Goal: Book appointment/travel/reservation

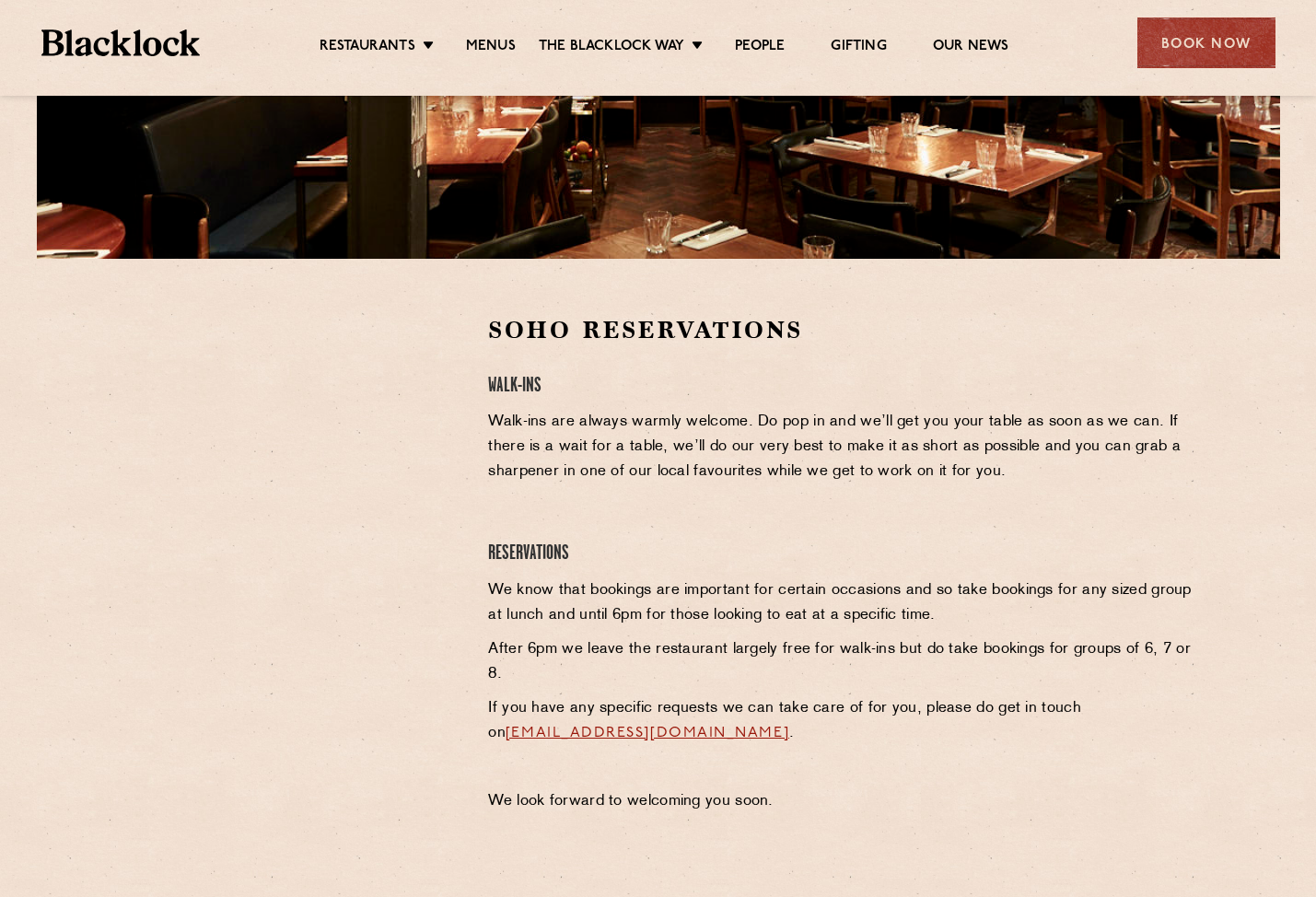
scroll to position [553, 0]
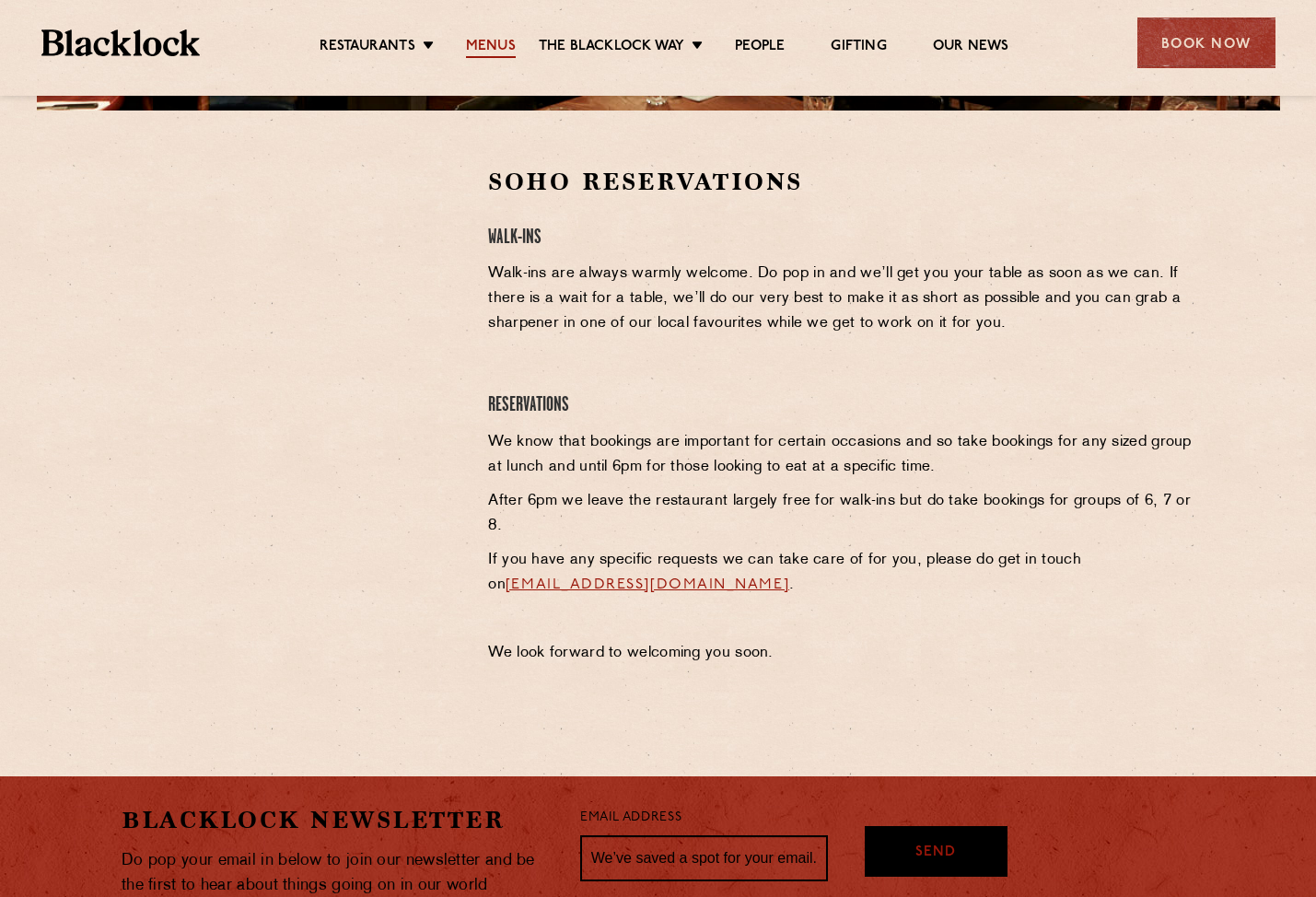
click at [496, 39] on link "Menus" at bounding box center [490, 48] width 50 height 20
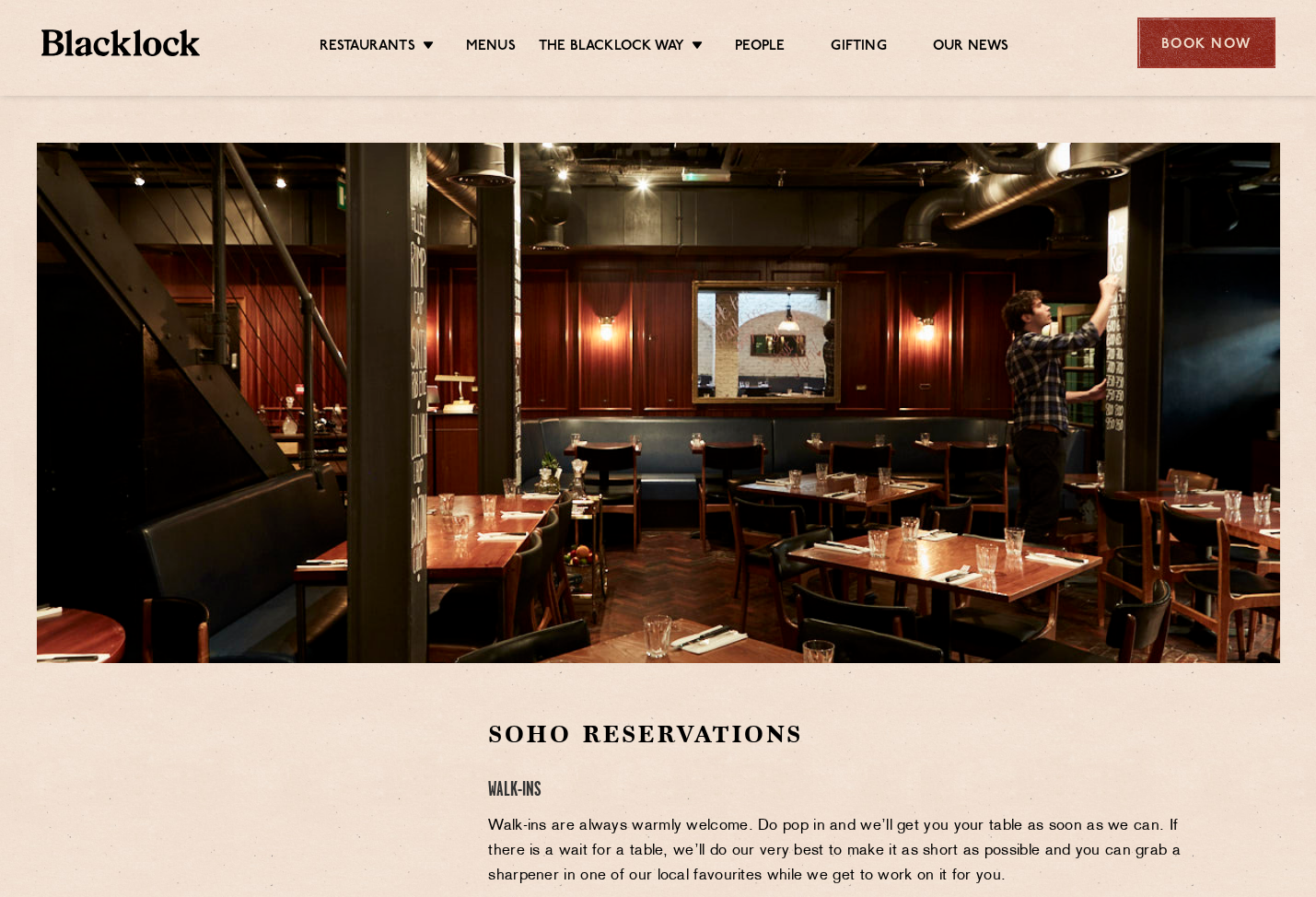
click at [1267, 44] on div "Book Now" at bounding box center [1206, 43] width 138 height 51
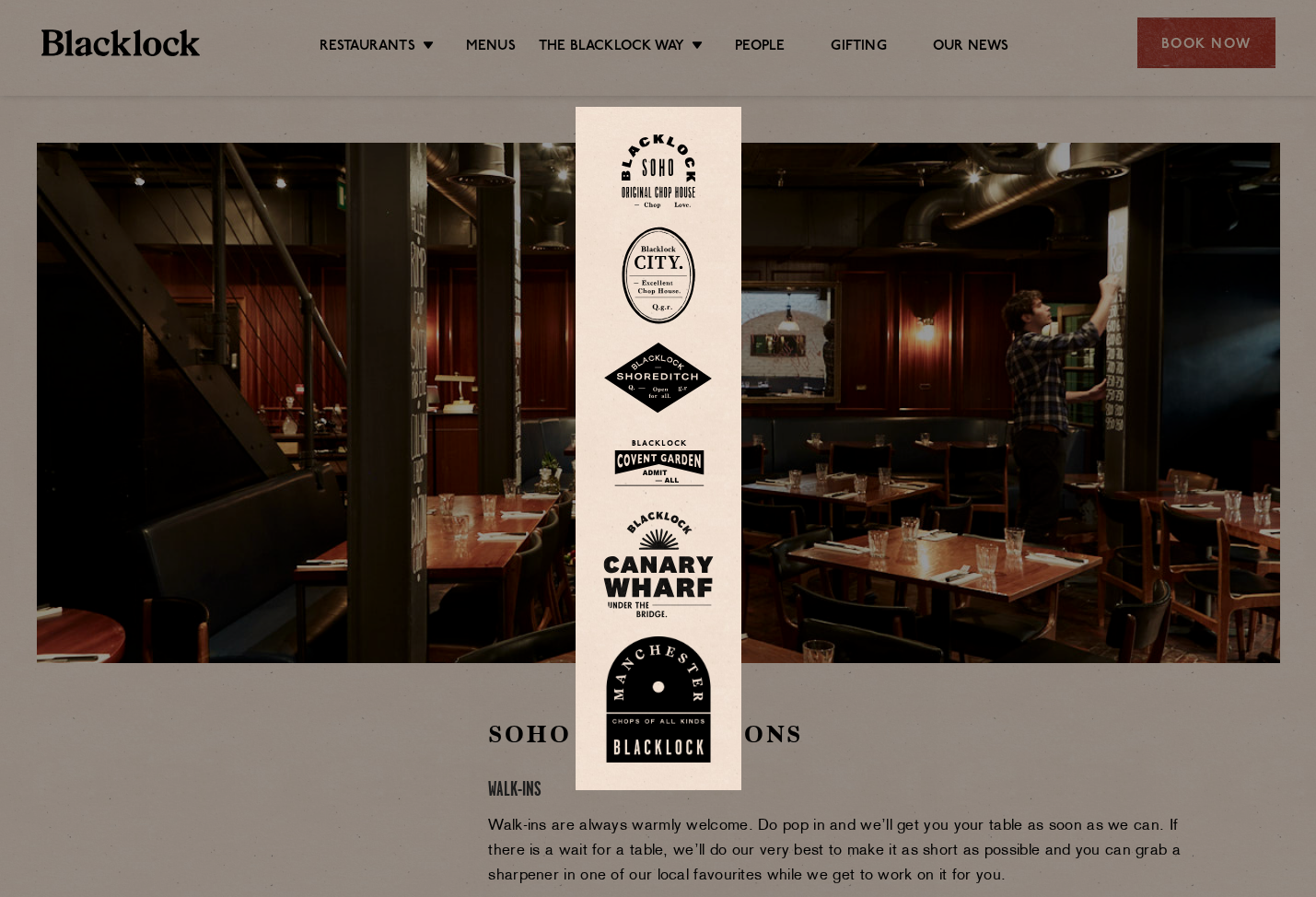
click at [992, 96] on div at bounding box center [658, 448] width 1316 height 897
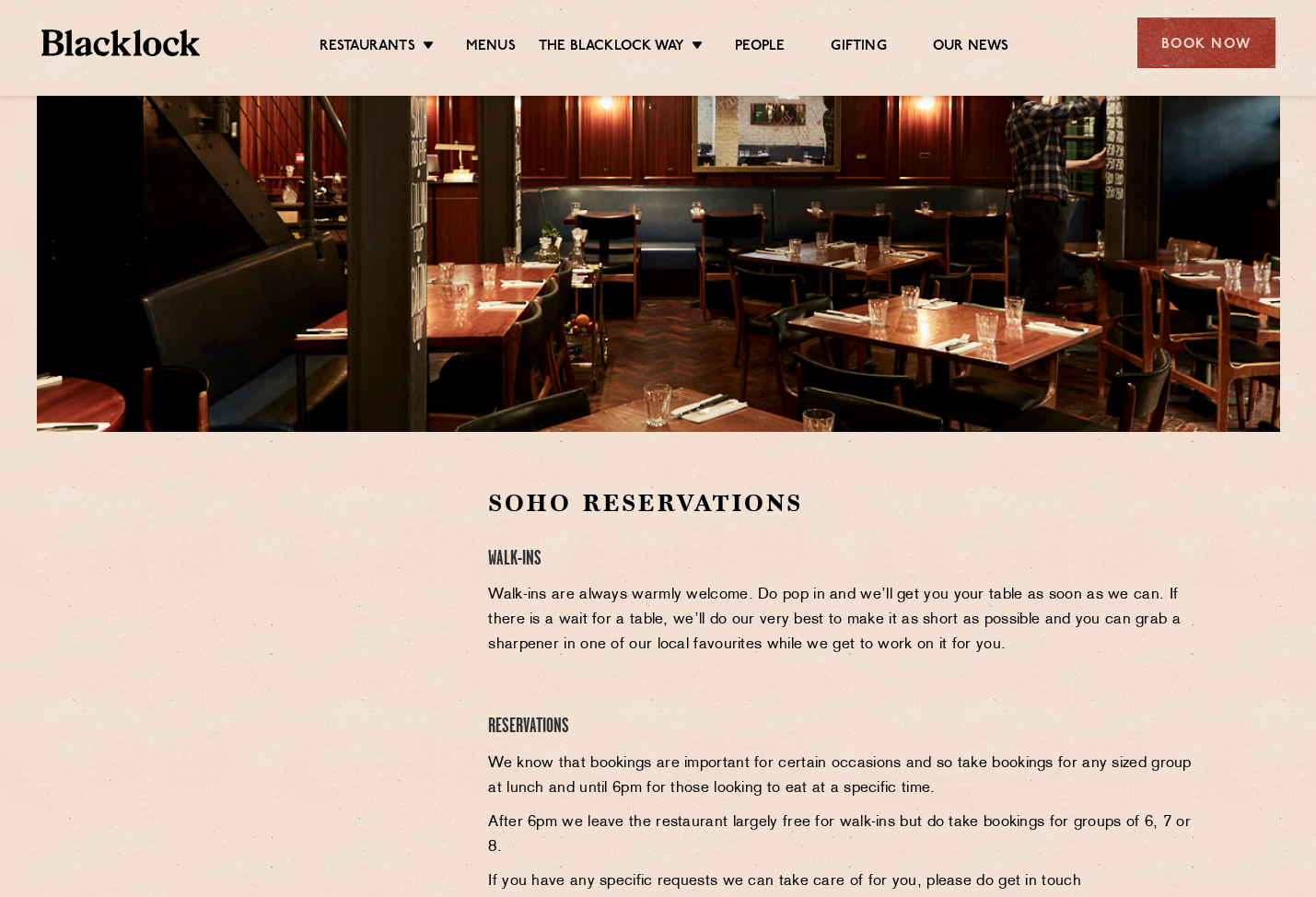
scroll to position [232, 0]
click at [501, 42] on link "Menus" at bounding box center [490, 48] width 50 height 20
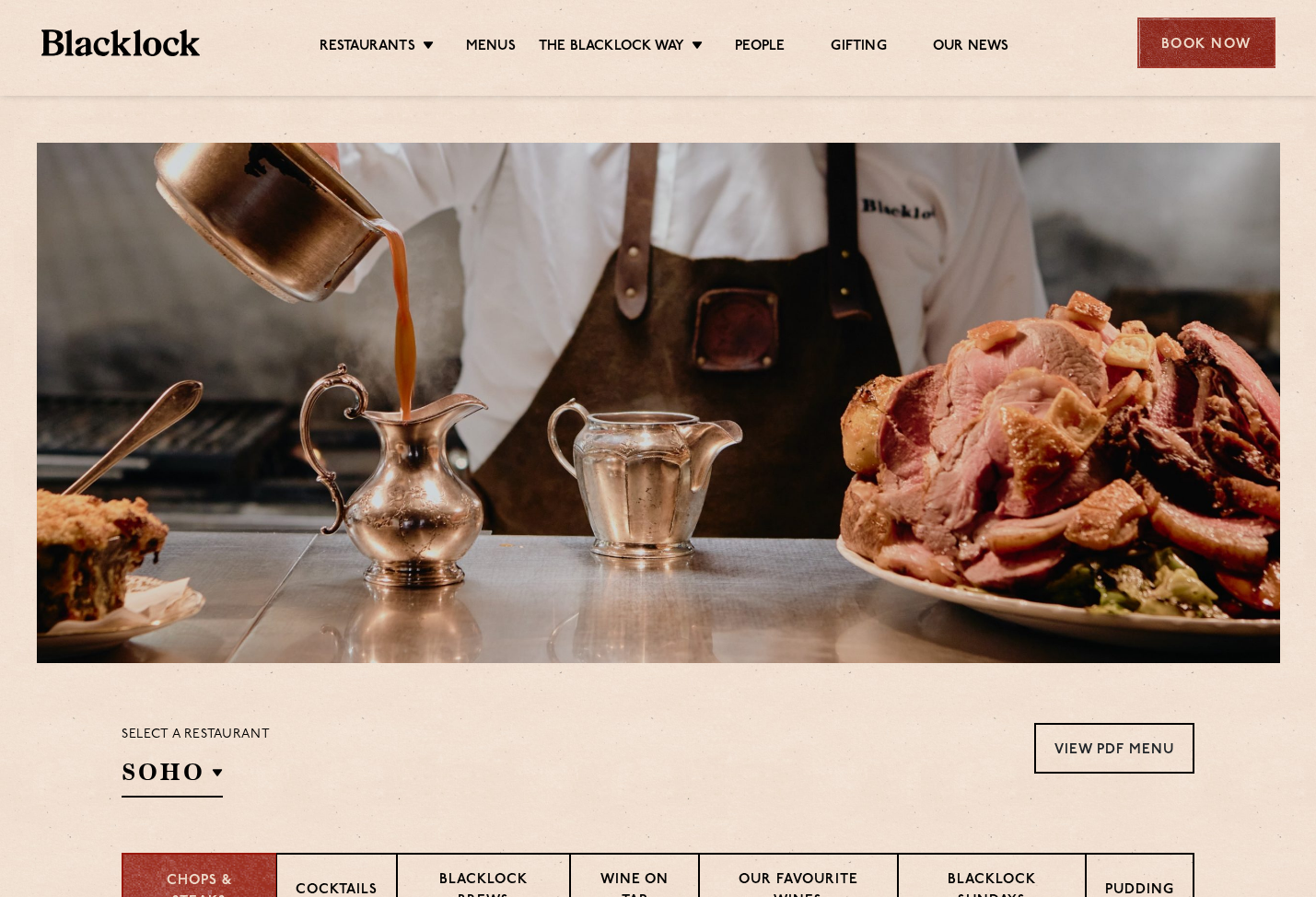
click at [1208, 49] on div "Book Now" at bounding box center [1206, 43] width 138 height 51
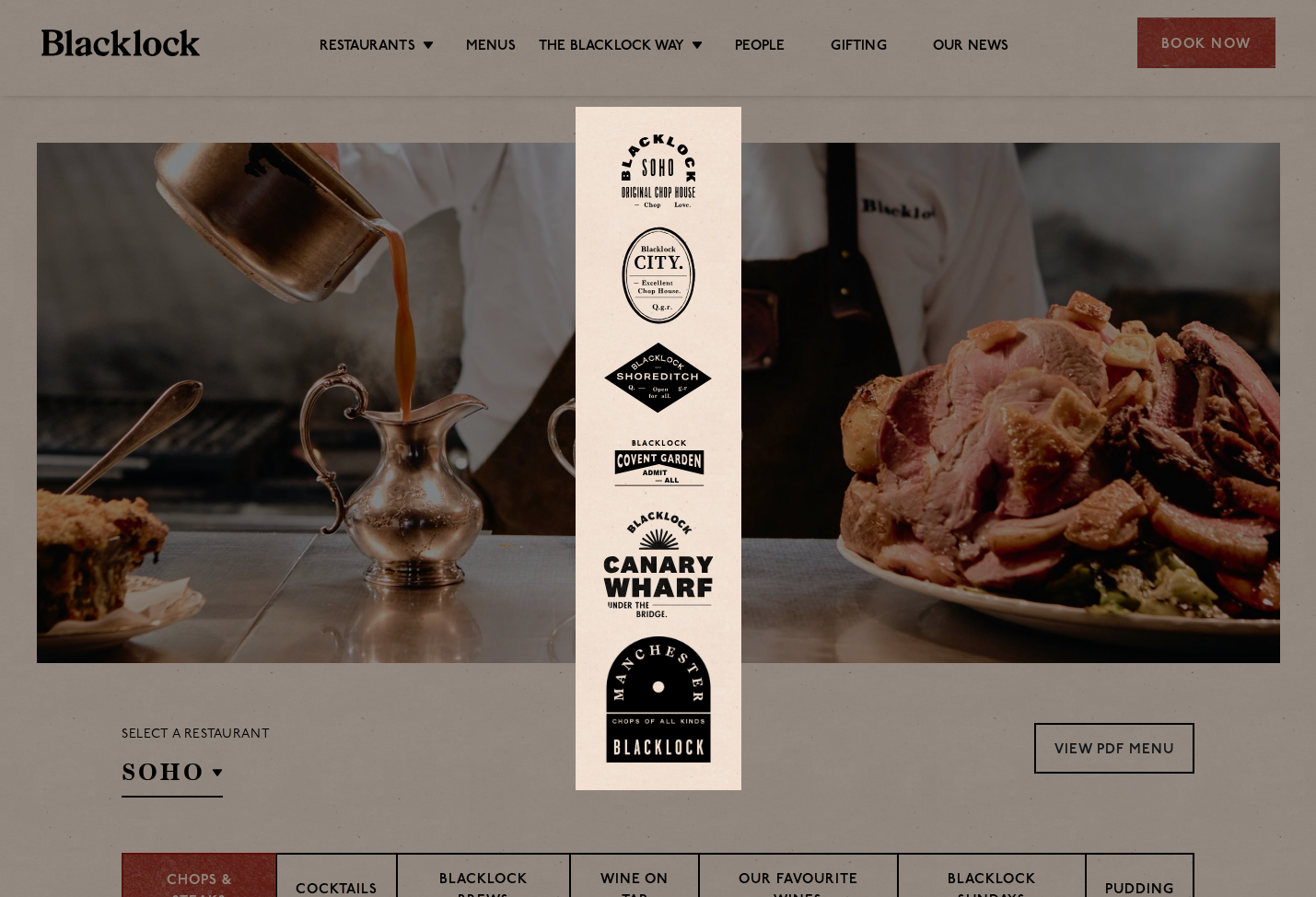
click at [1099, 75] on div at bounding box center [658, 448] width 1316 height 897
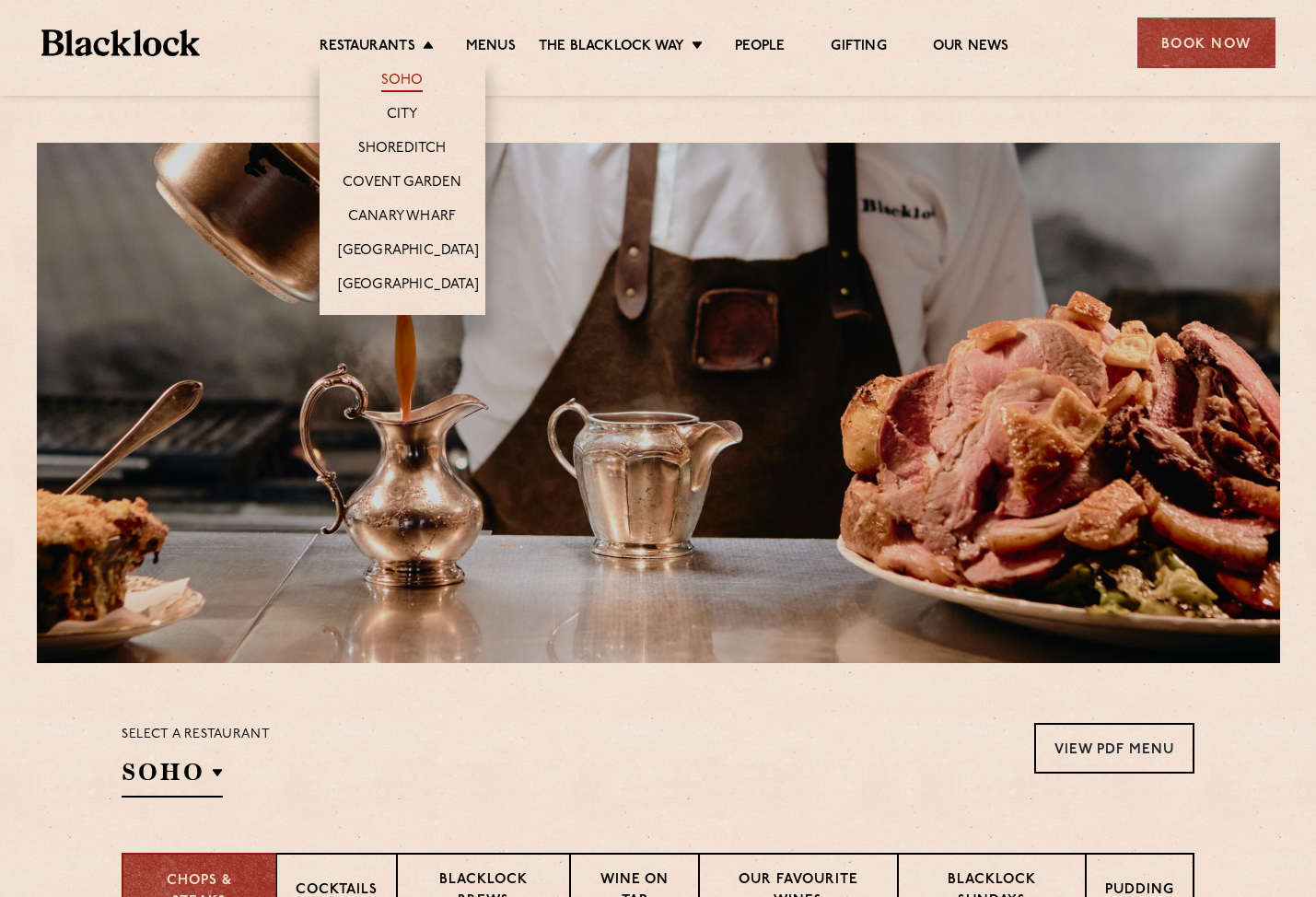
click at [391, 75] on link "Soho" at bounding box center [402, 82] width 42 height 20
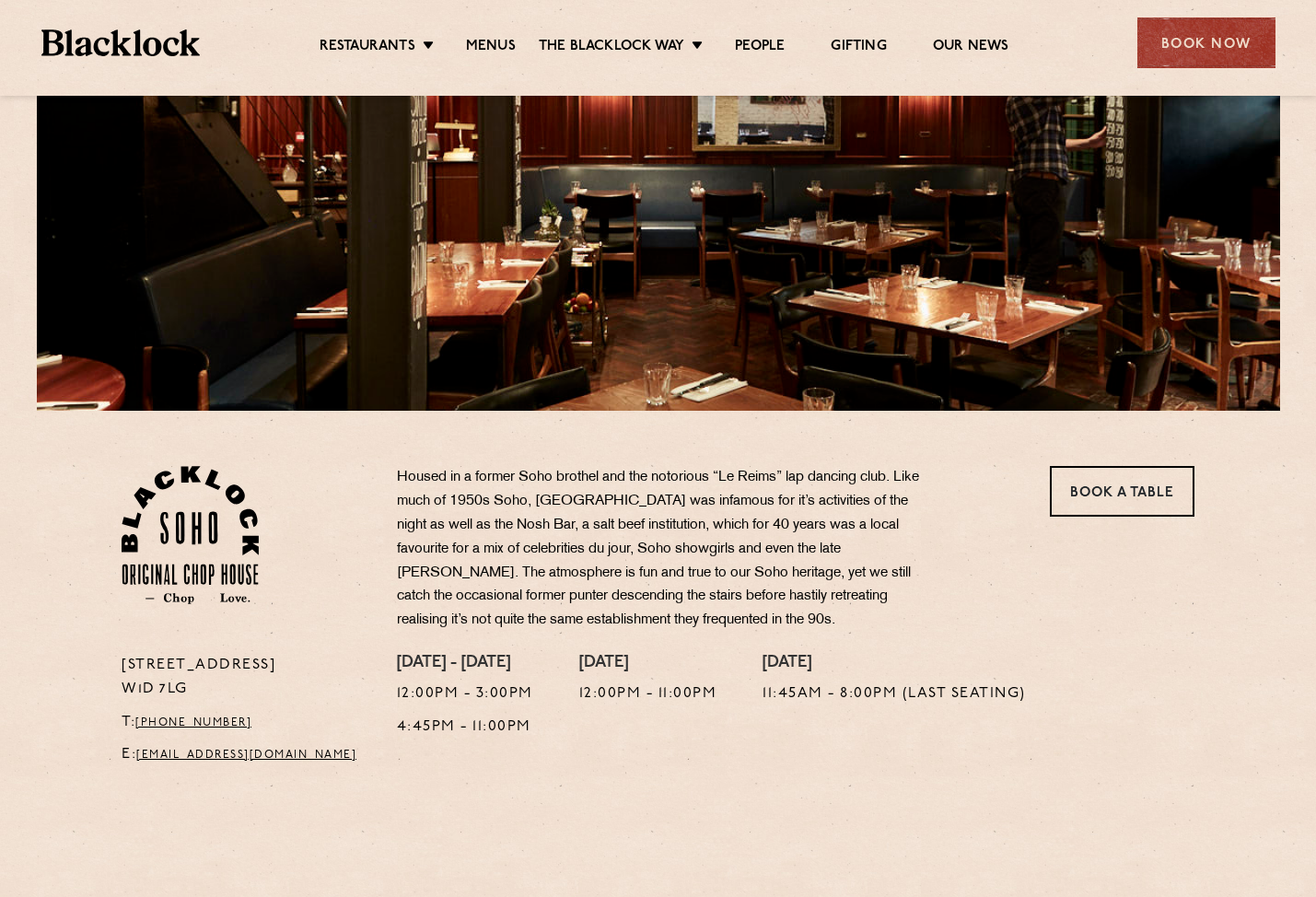
scroll to position [254, 0]
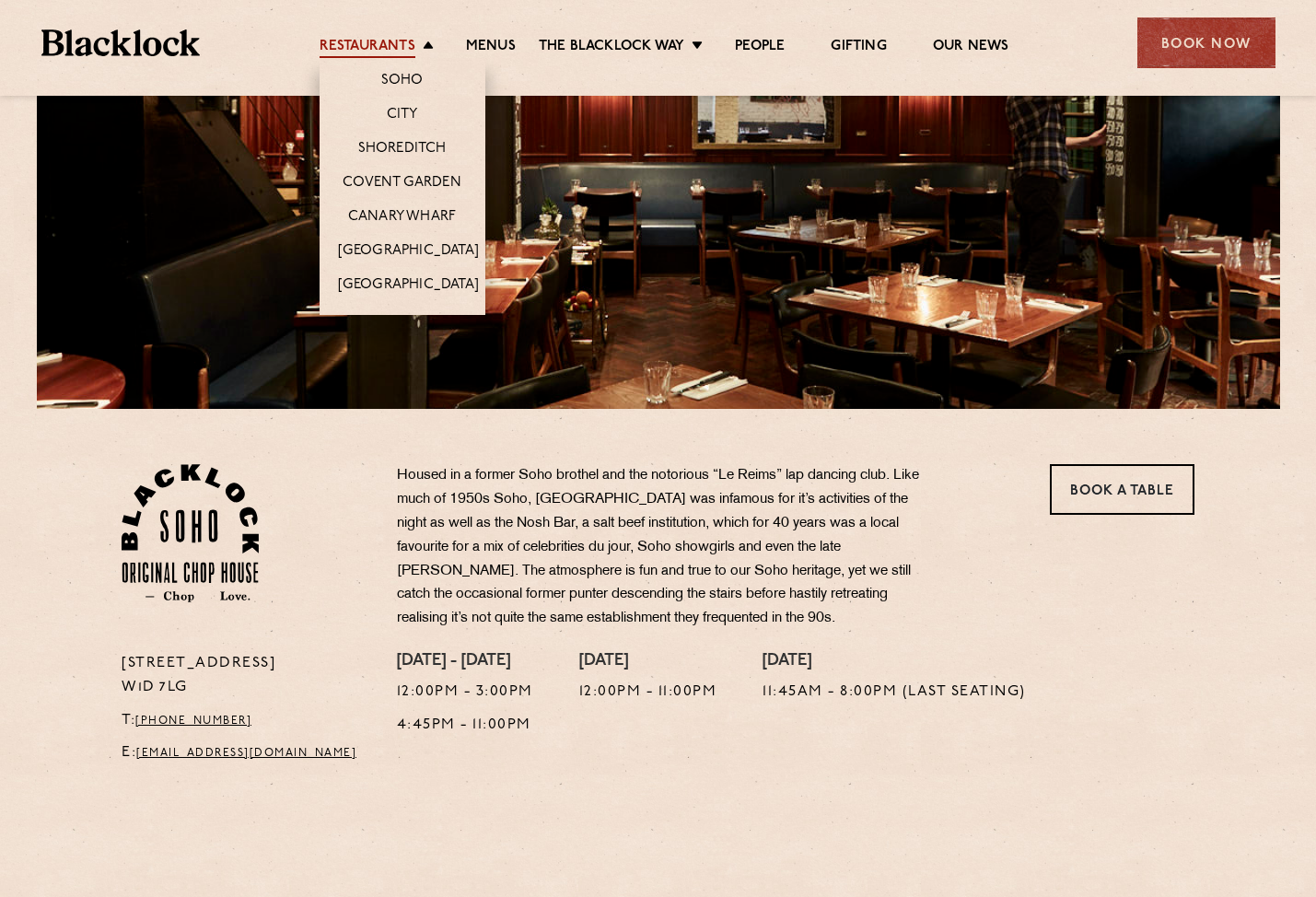
click at [378, 55] on link "Restaurants" at bounding box center [368, 48] width 96 height 20
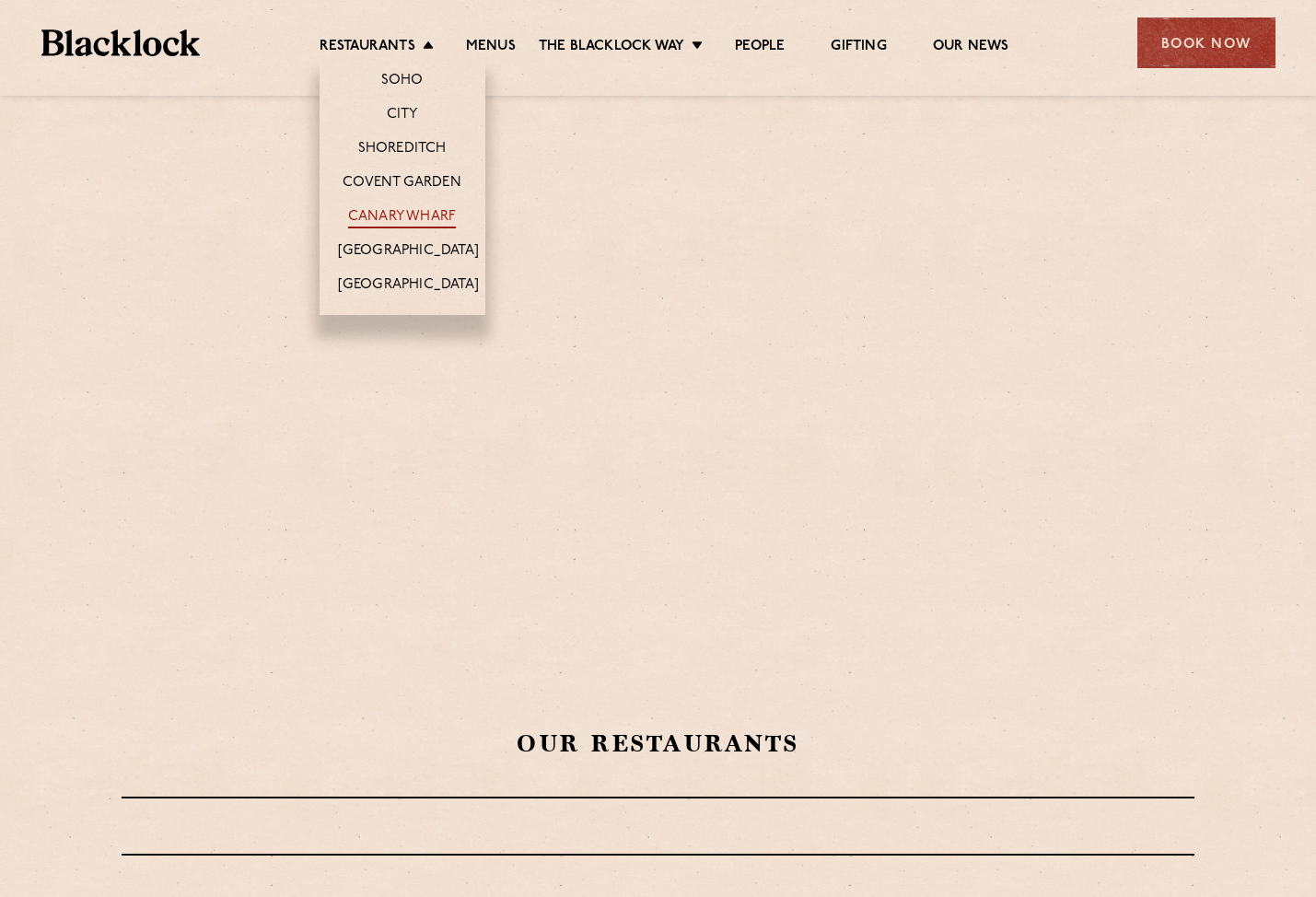
click at [400, 217] on link "Canary Wharf" at bounding box center [402, 217] width 108 height 20
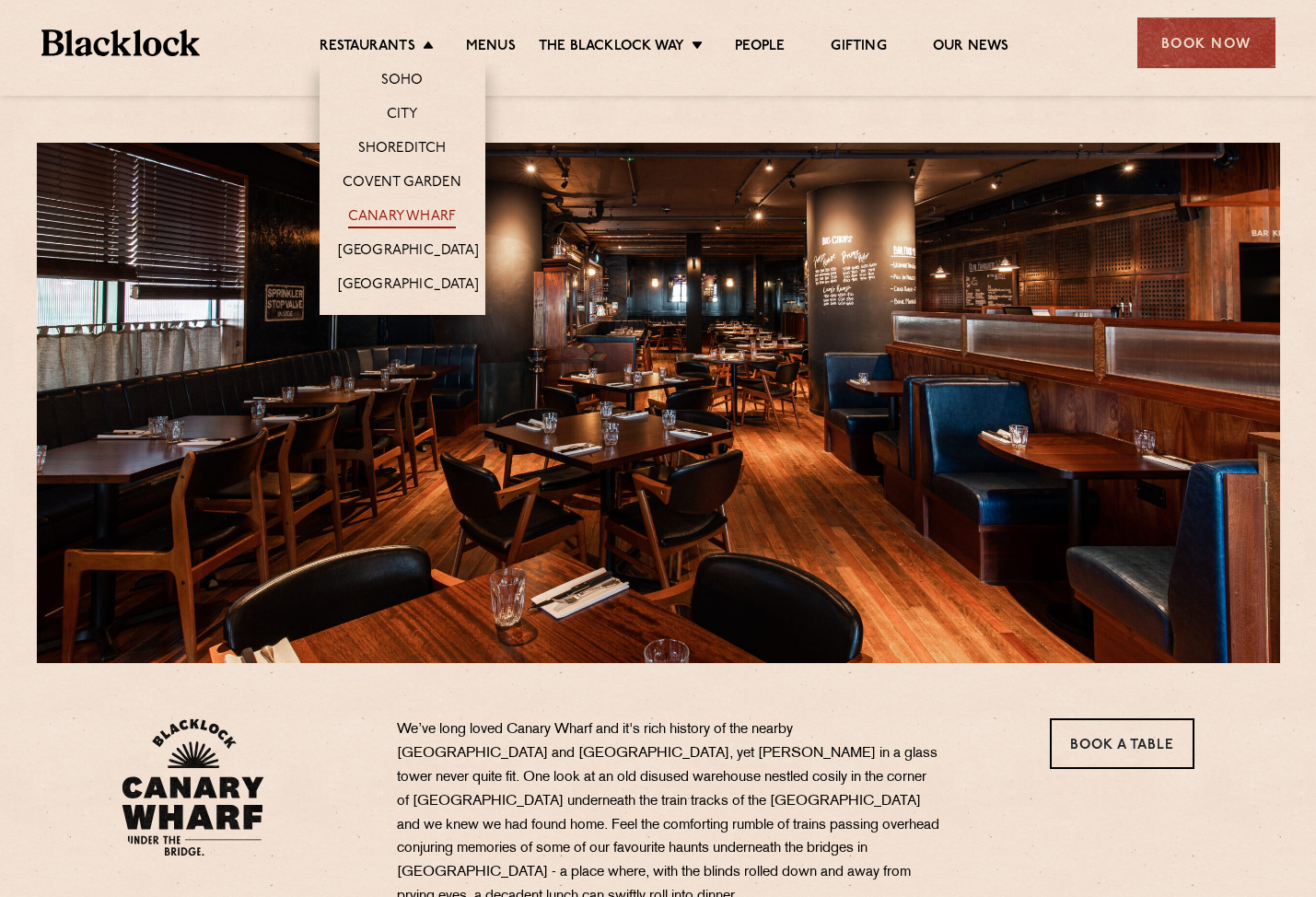
click at [397, 222] on link "Canary Wharf" at bounding box center [402, 217] width 108 height 20
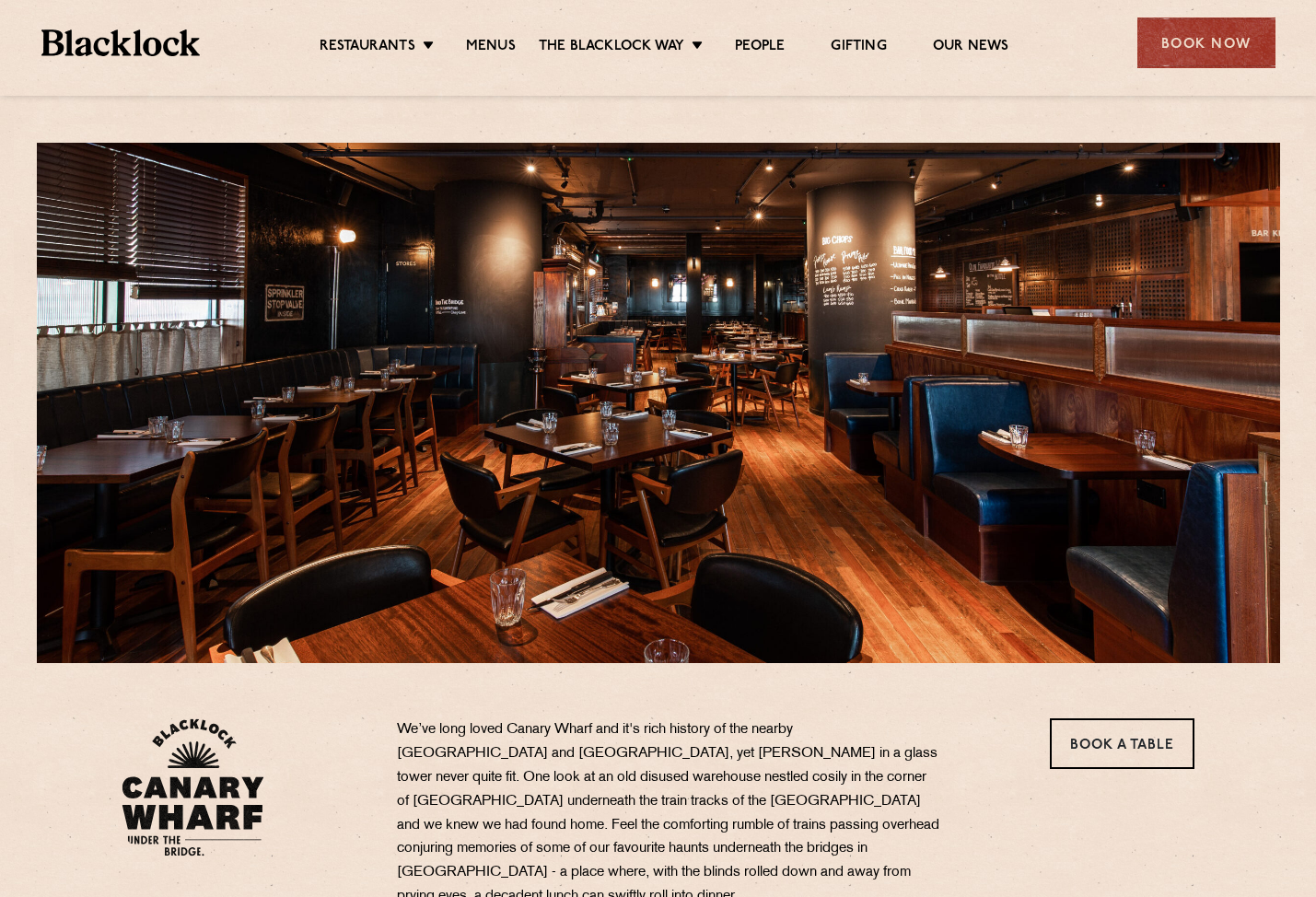
click at [378, 30] on ul "Restaurants Soho City Shoreditch Covent Garden Canary Wharf Manchester Birmingh…" at bounding box center [663, 43] width 927 height 29
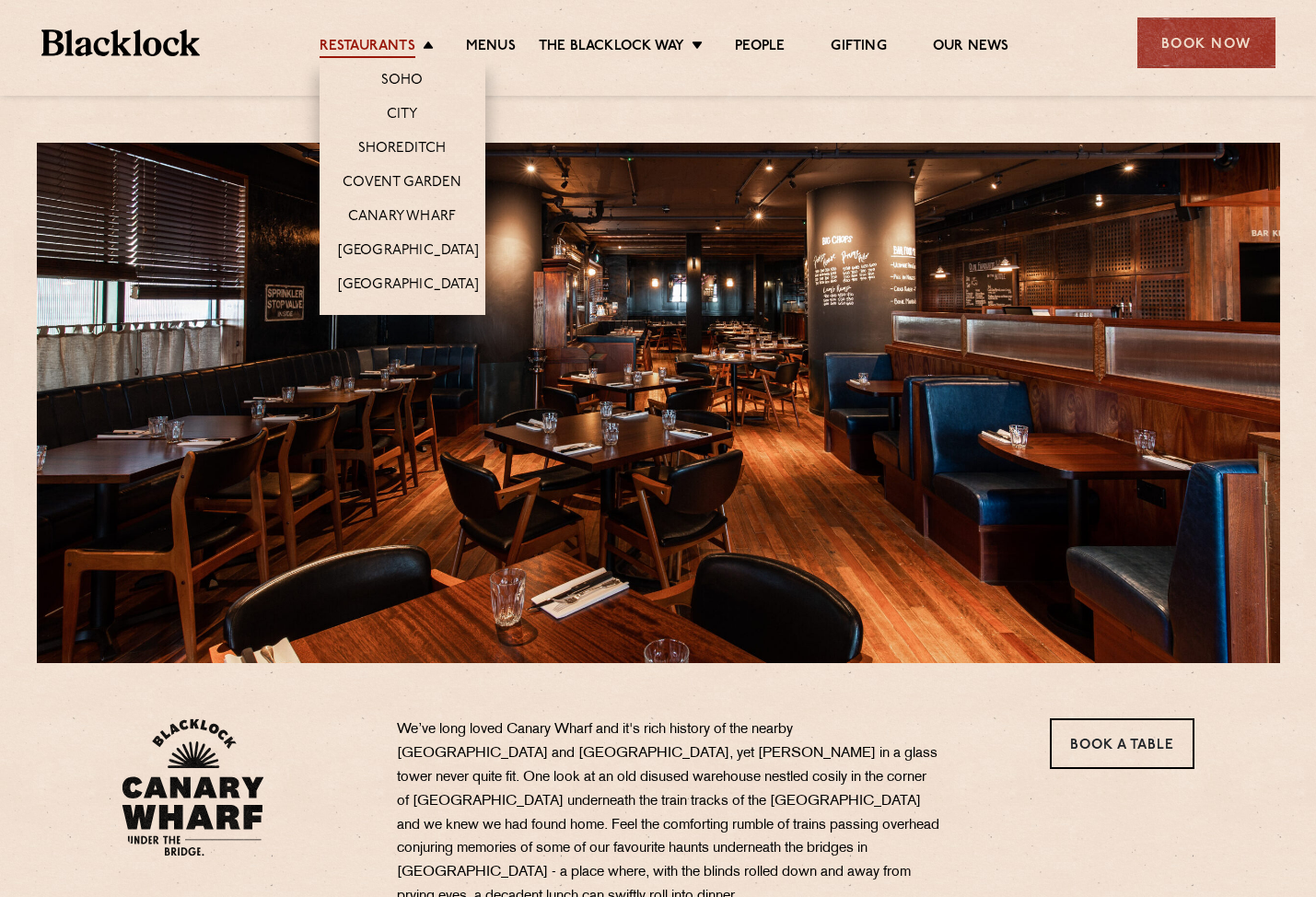
click at [395, 39] on link "Restaurants" at bounding box center [368, 48] width 96 height 20
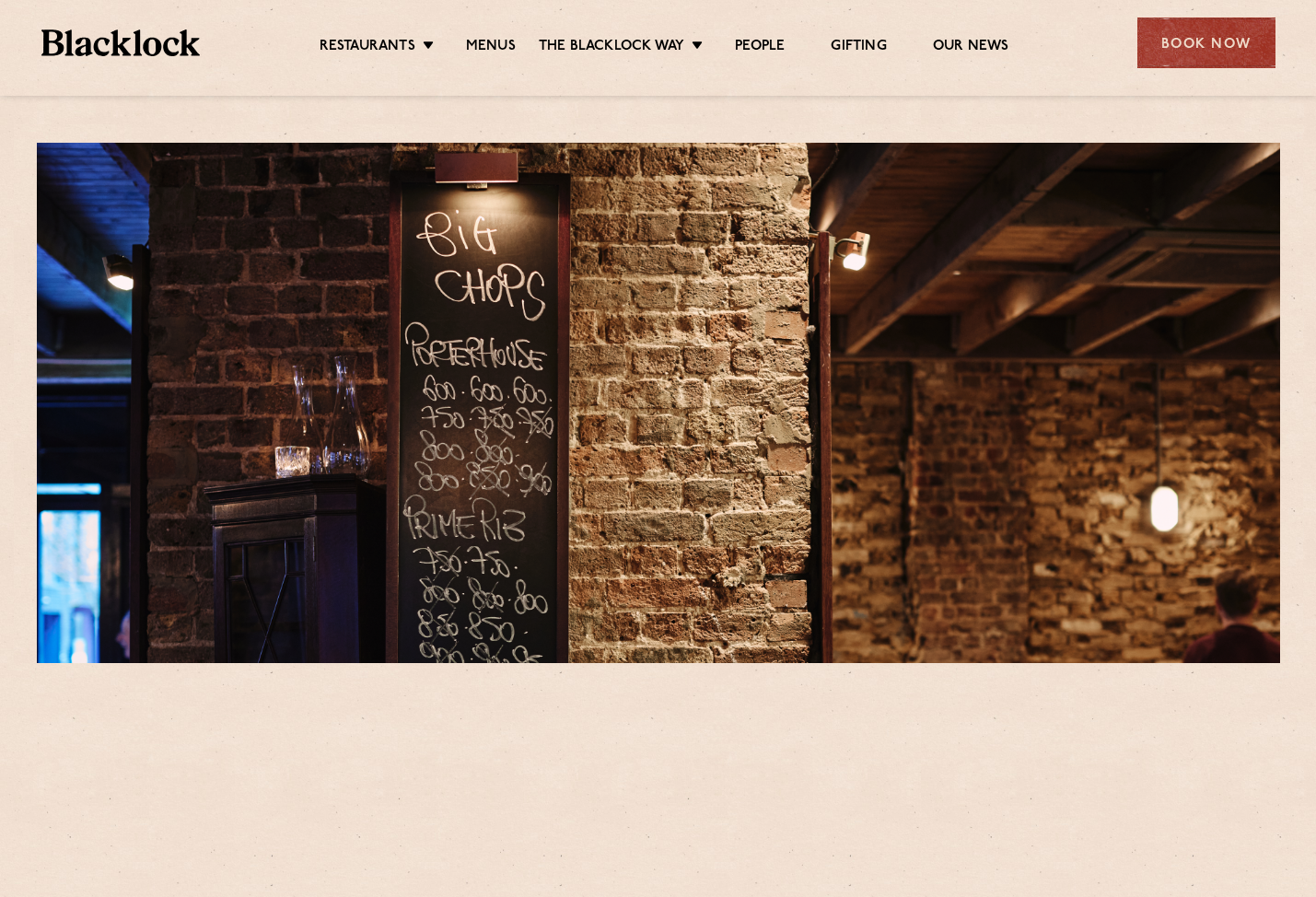
click at [392, 36] on ul "Restaurants [GEOGRAPHIC_DATA] [GEOGRAPHIC_DATA] [GEOGRAPHIC_DATA] [GEOGRAPHIC_D…" at bounding box center [663, 43] width 927 height 29
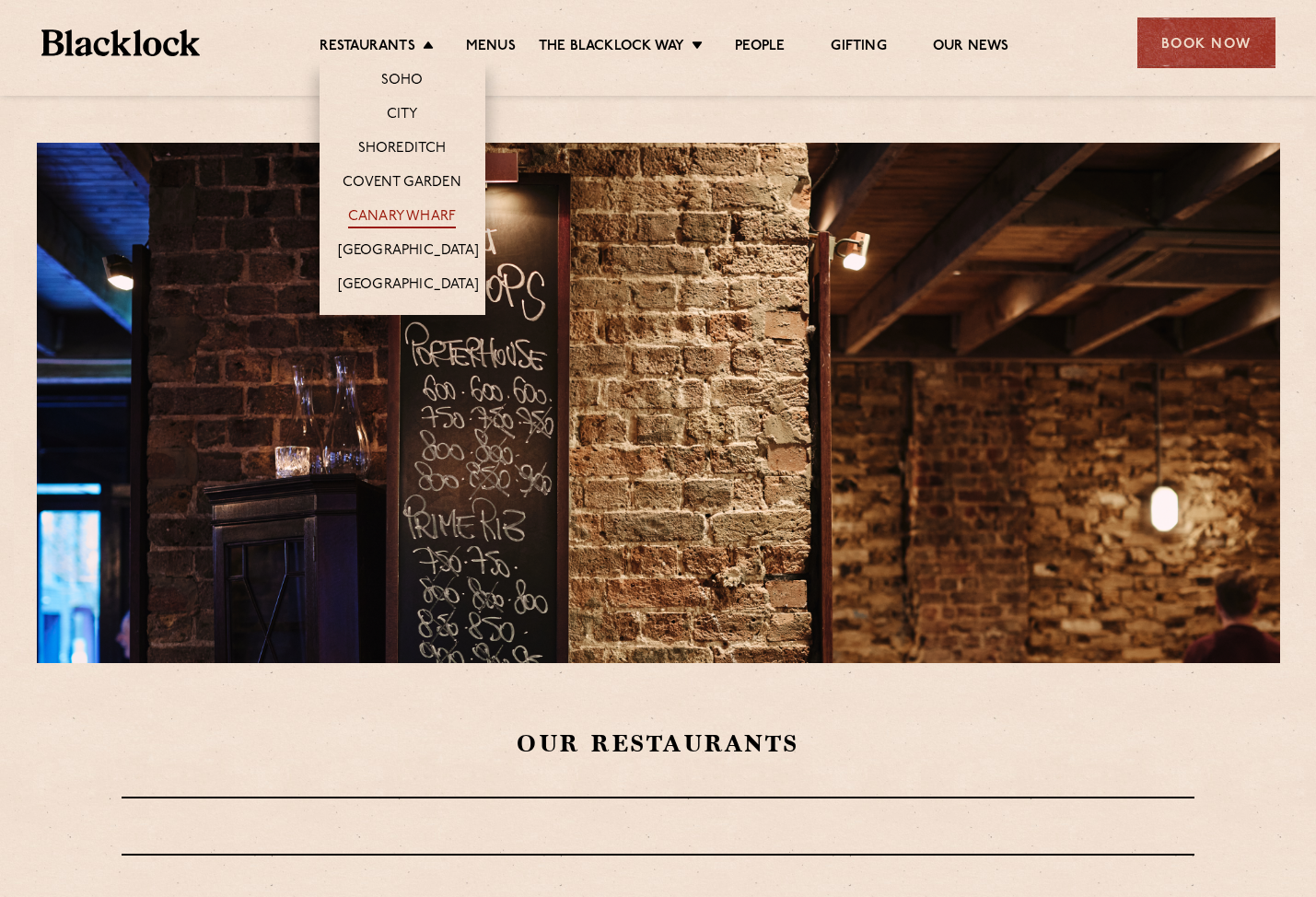
click at [395, 208] on link "Canary Wharf" at bounding box center [402, 217] width 108 height 20
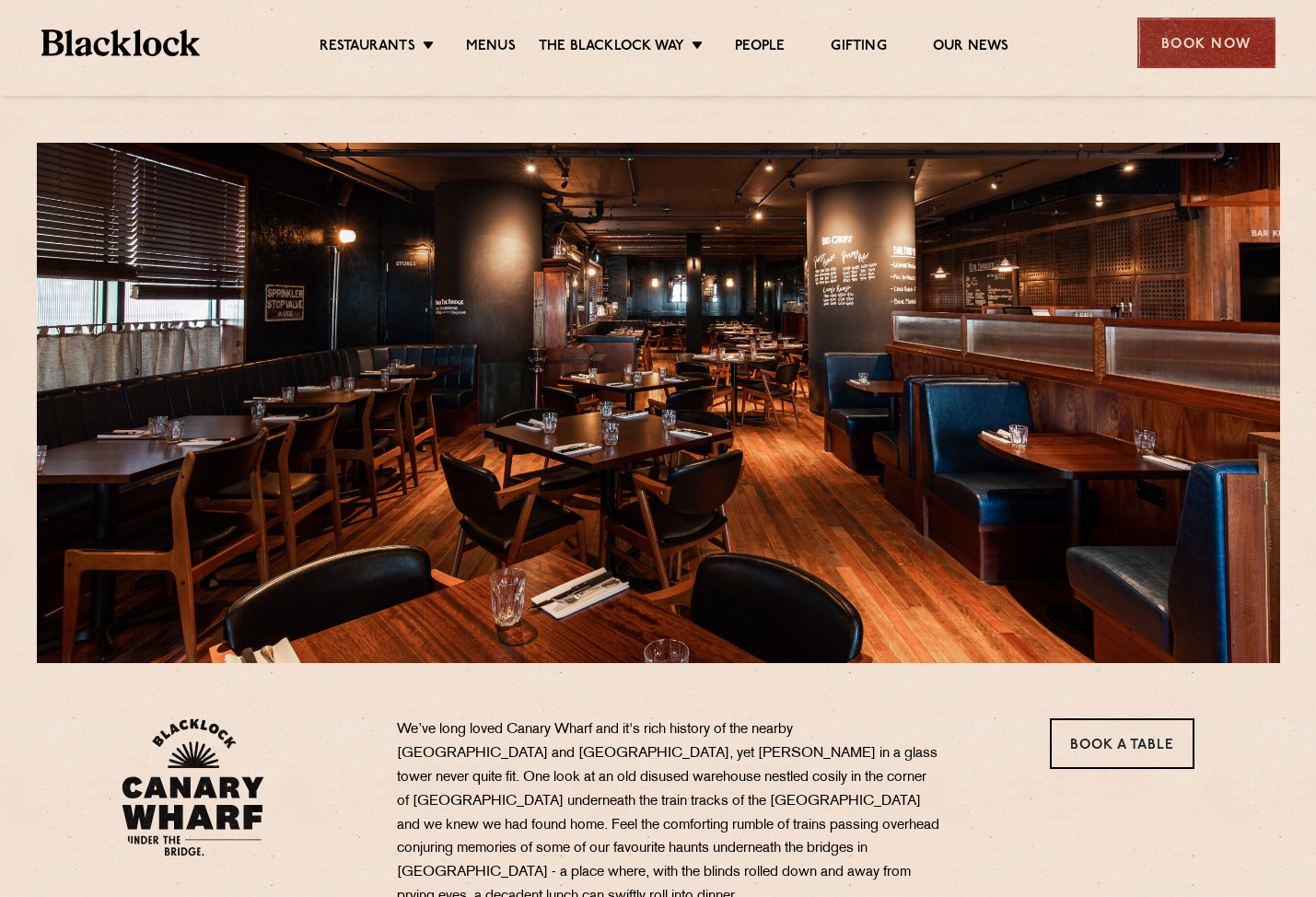
click at [1199, 45] on div "Book Now" at bounding box center [1206, 43] width 138 height 51
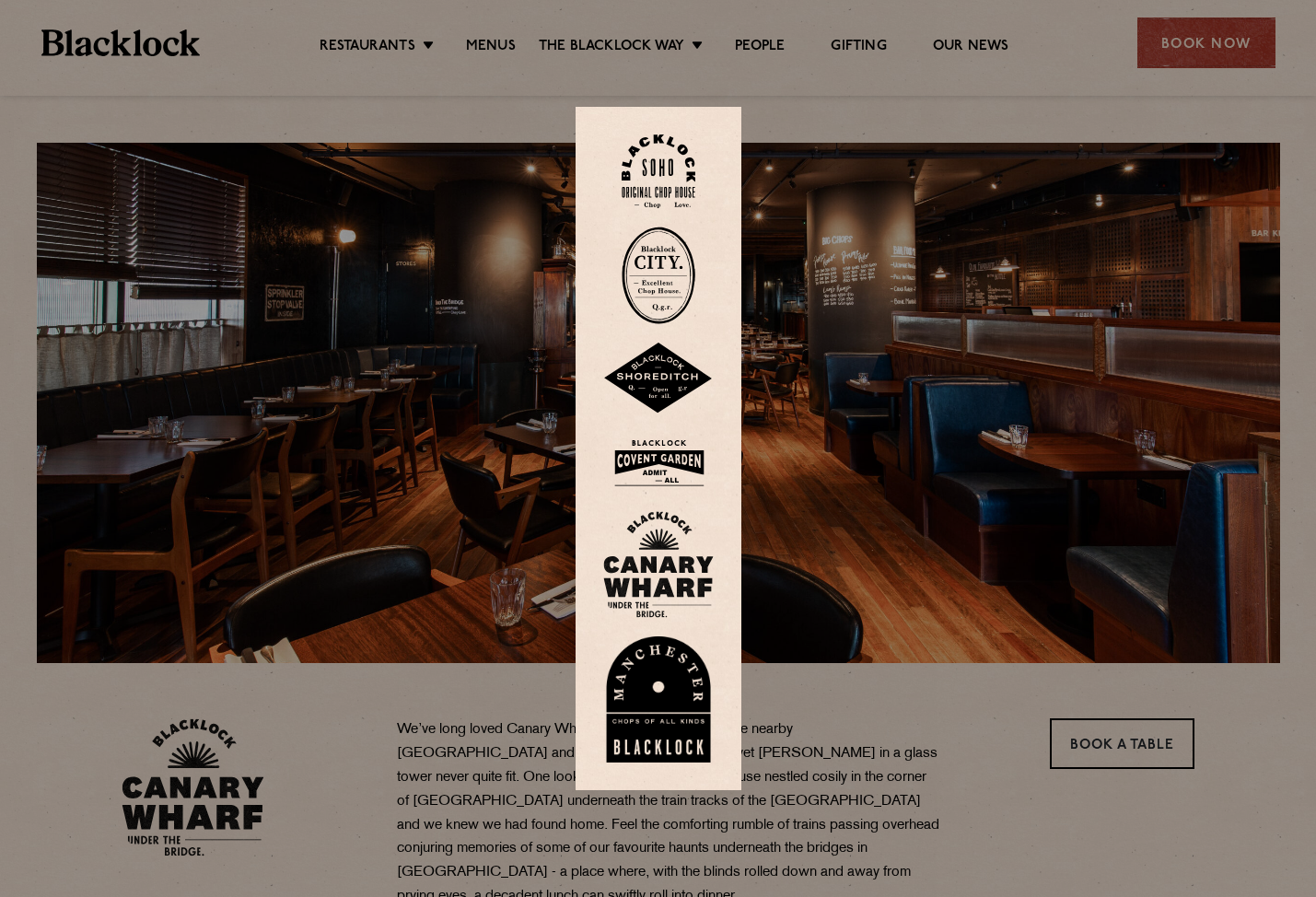
click at [663, 581] on img at bounding box center [658, 565] width 110 height 107
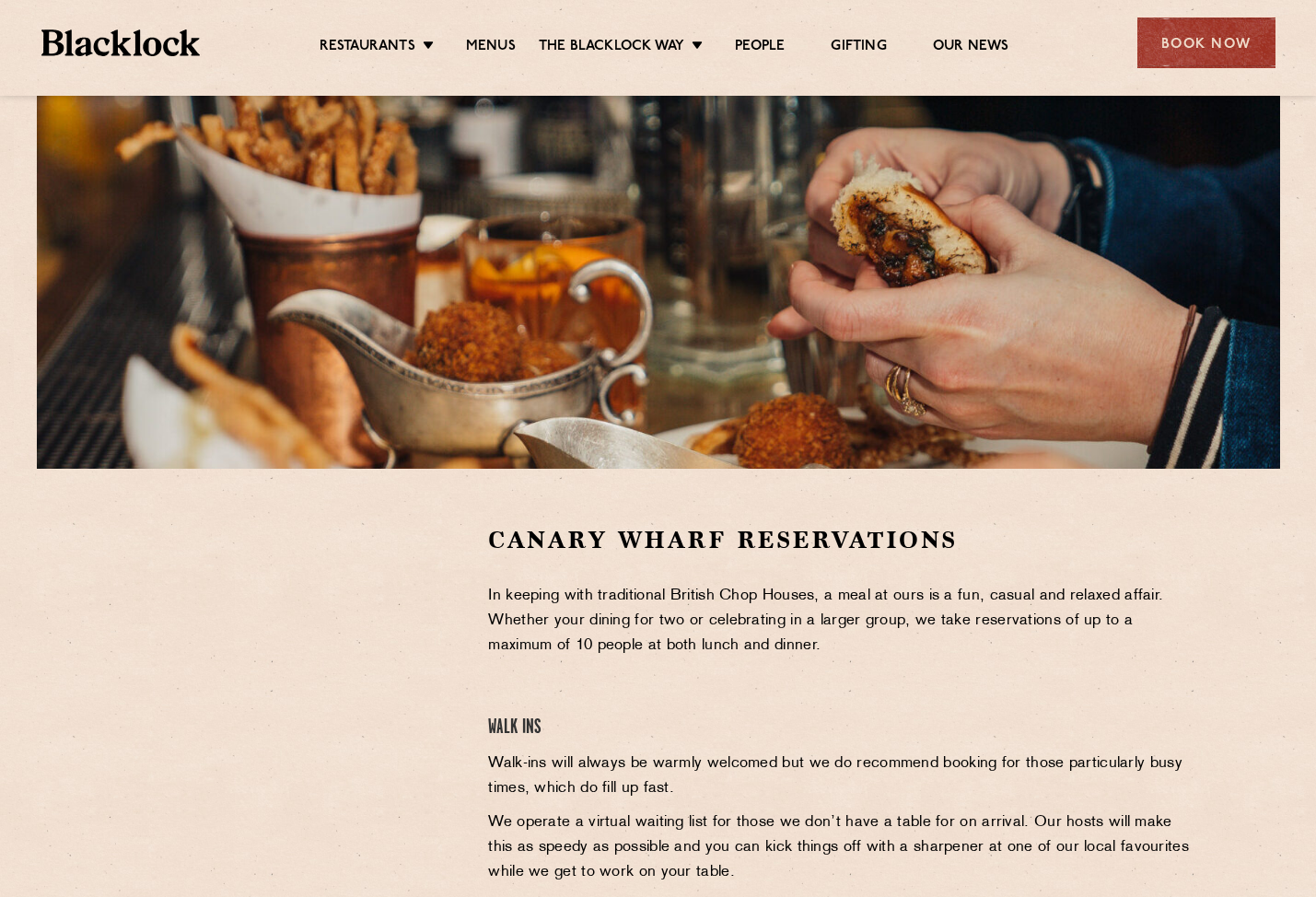
scroll to position [251, 0]
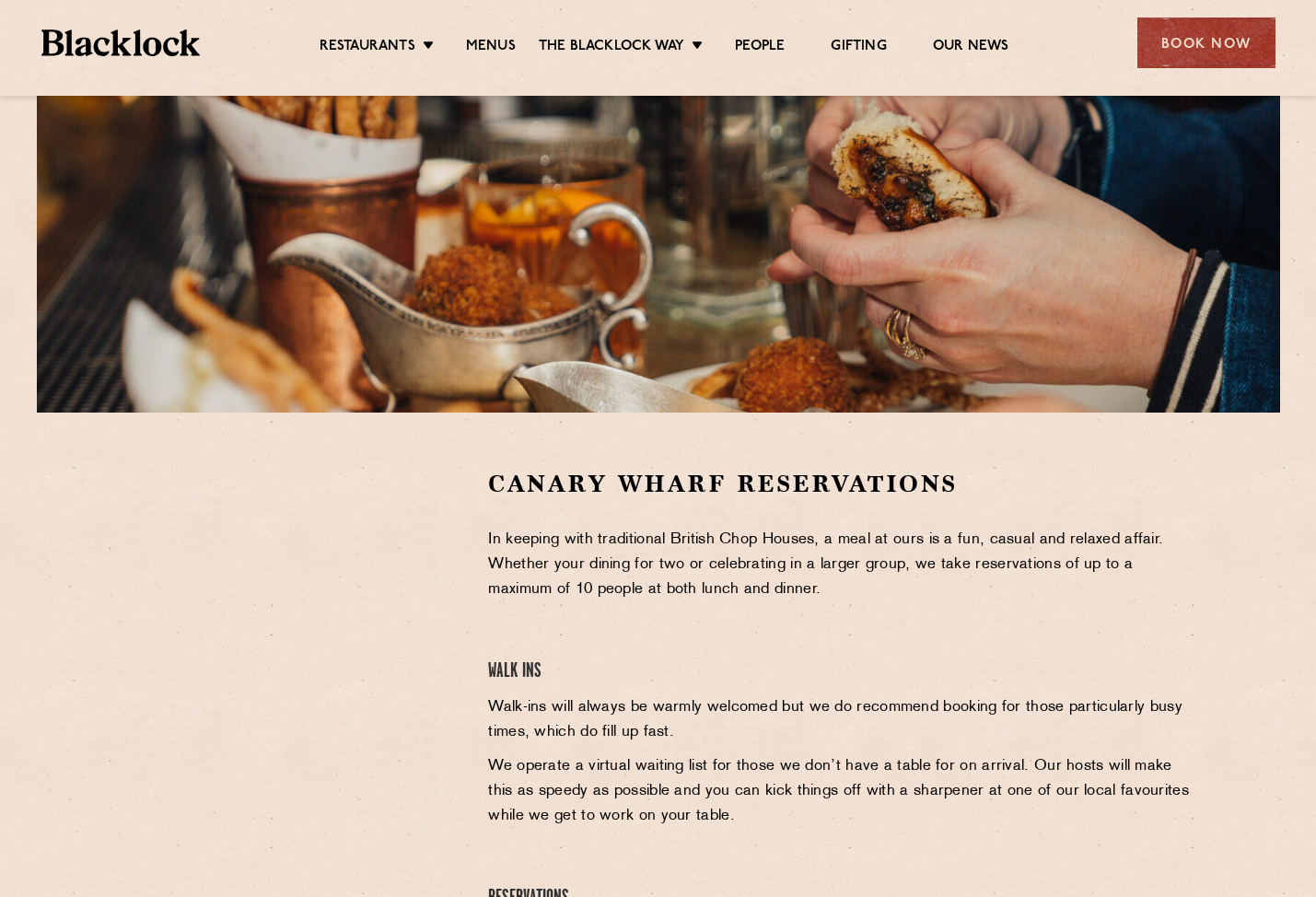
click at [440, 596] on div at bounding box center [291, 606] width 339 height 277
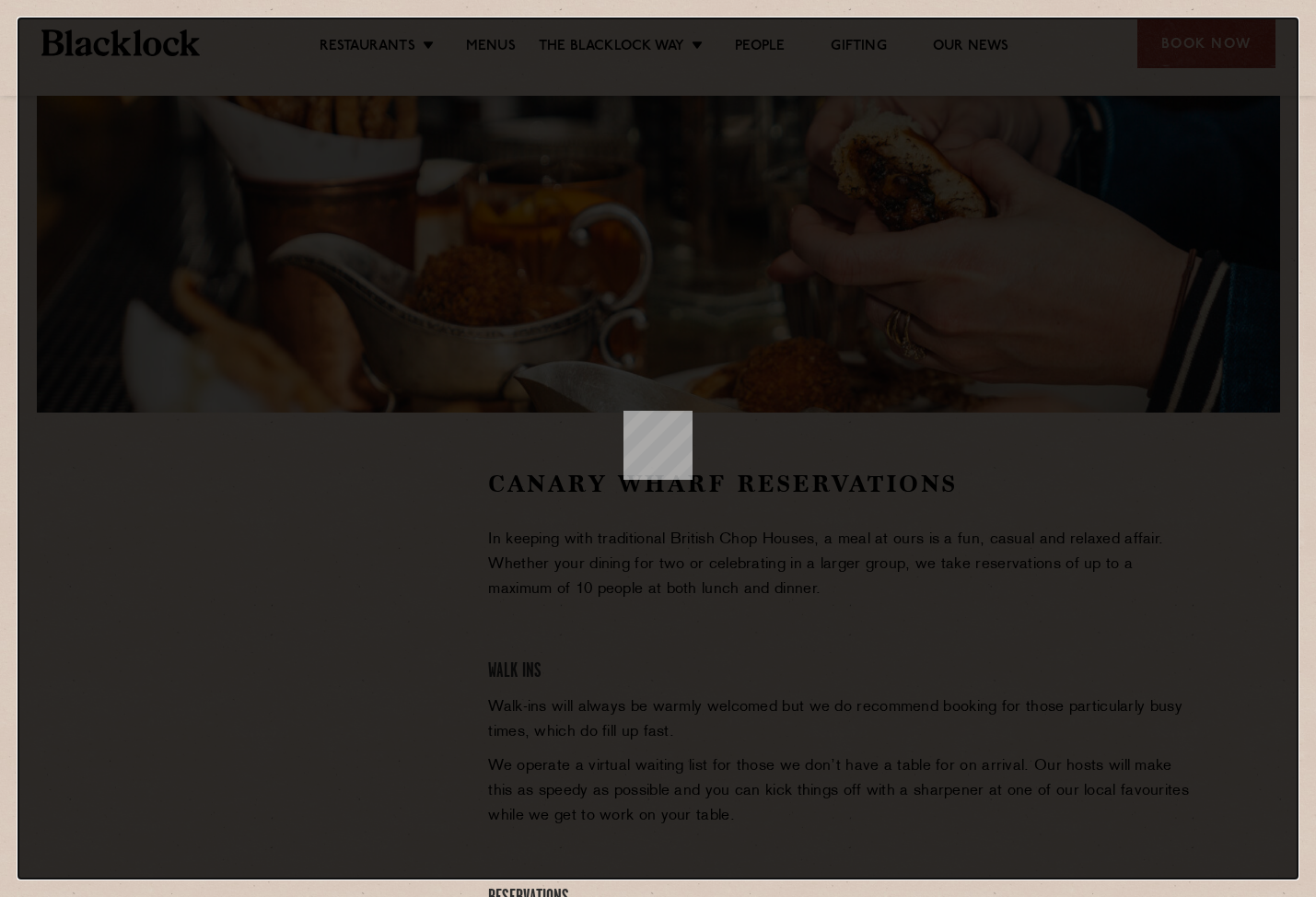
scroll to position [0, 0]
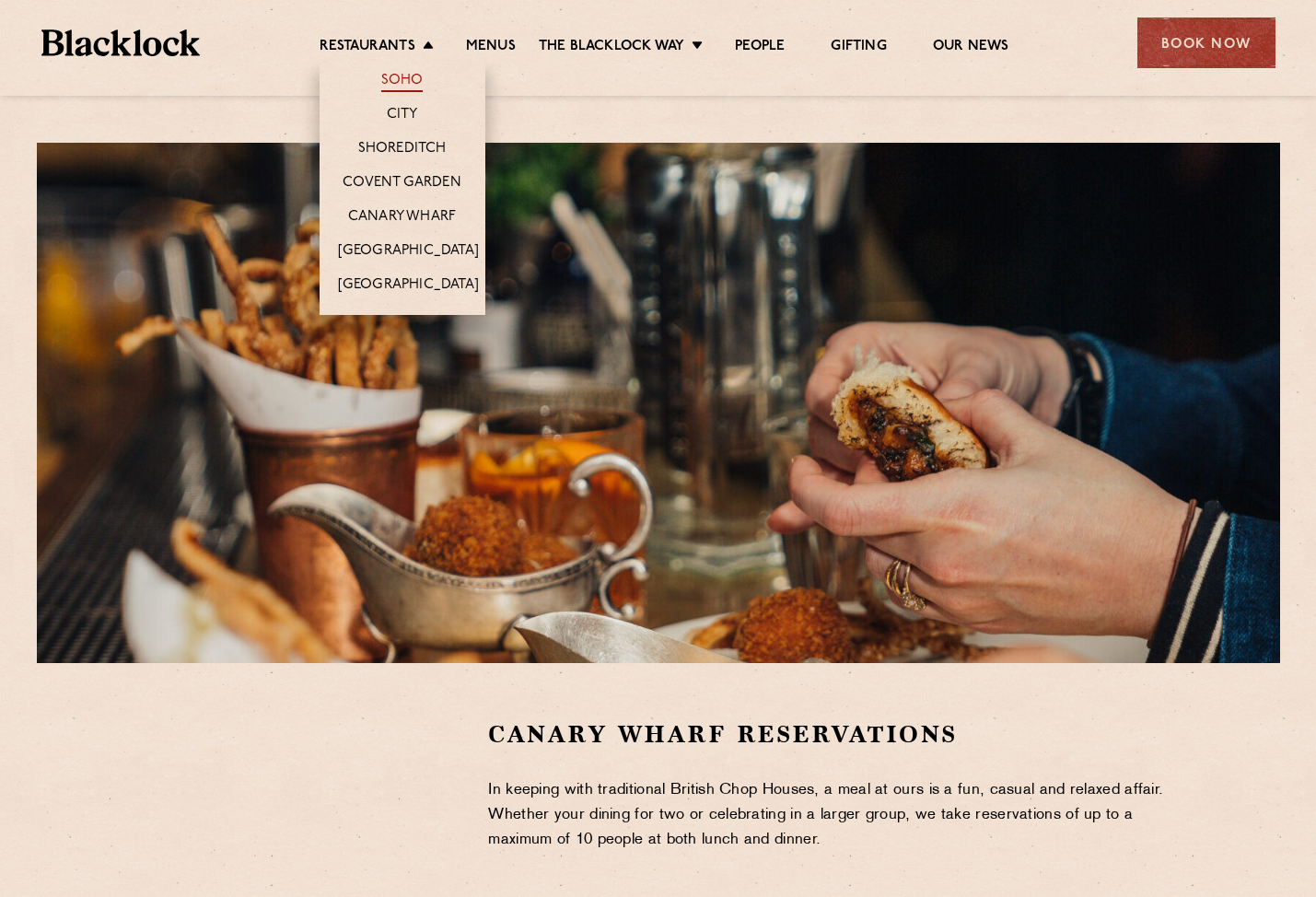
click at [402, 83] on link "Soho" at bounding box center [402, 82] width 42 height 20
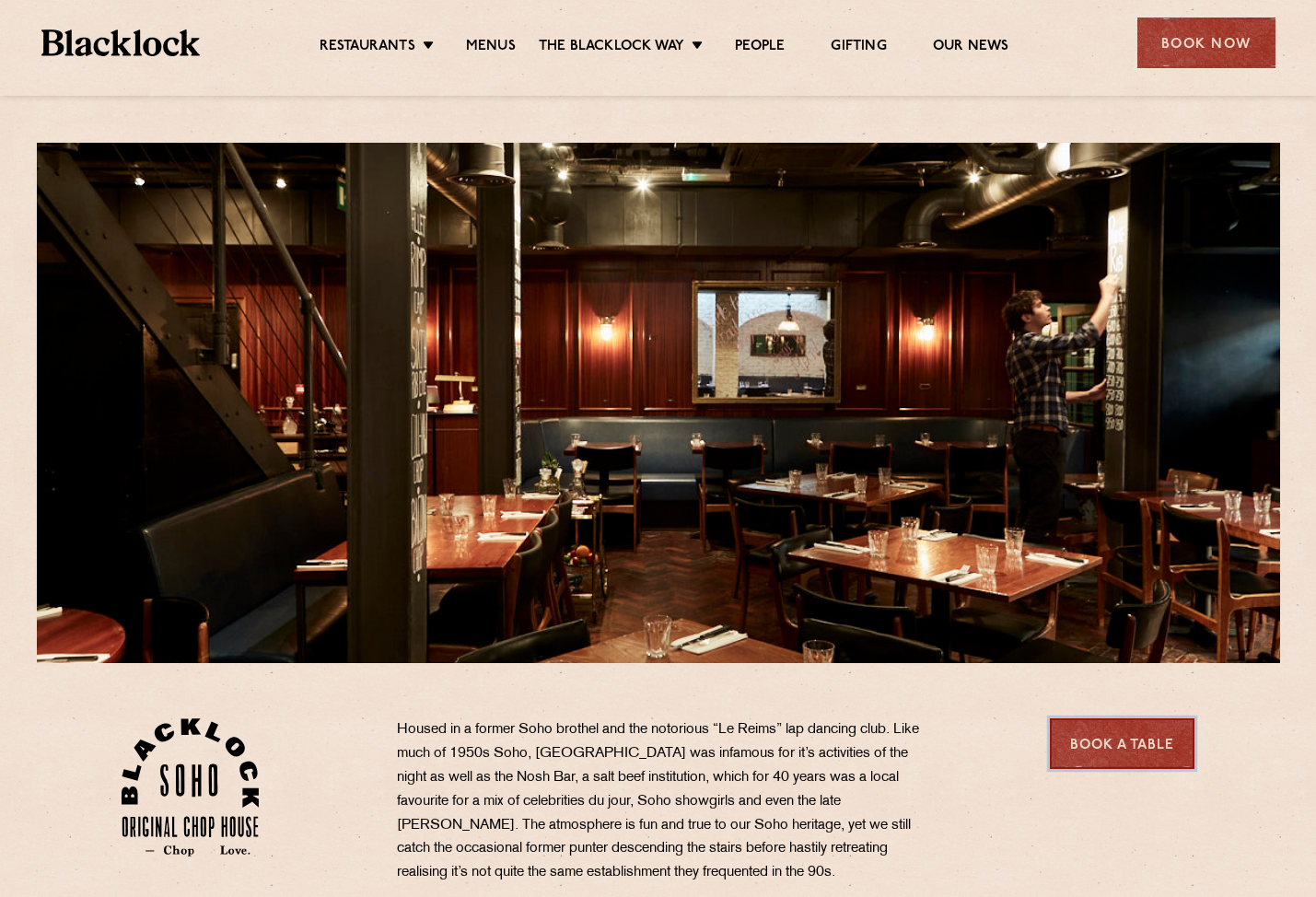
click at [1124, 754] on link "Book a Table" at bounding box center [1122, 744] width 144 height 51
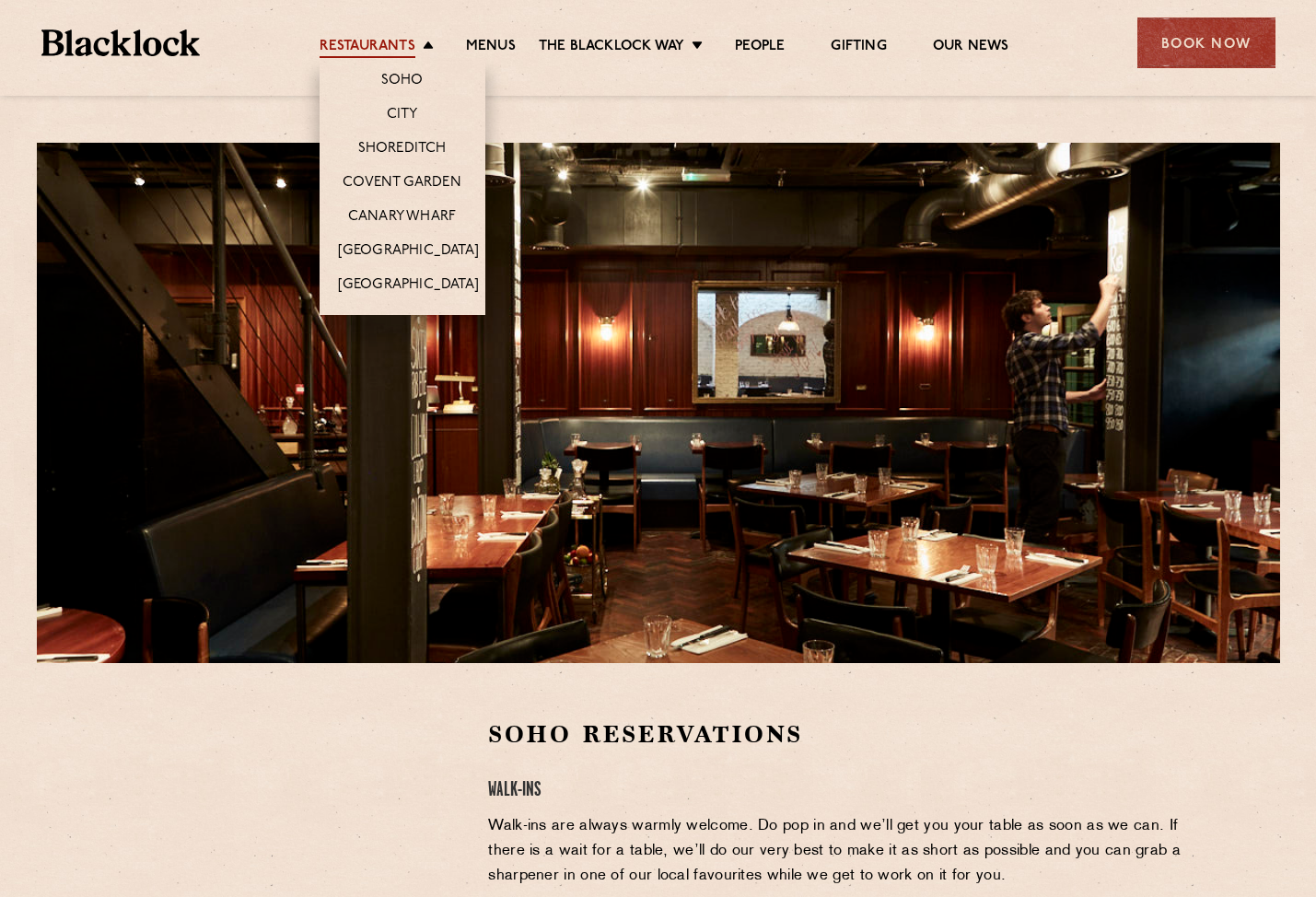
click at [372, 45] on link "Restaurants" at bounding box center [368, 48] width 96 height 20
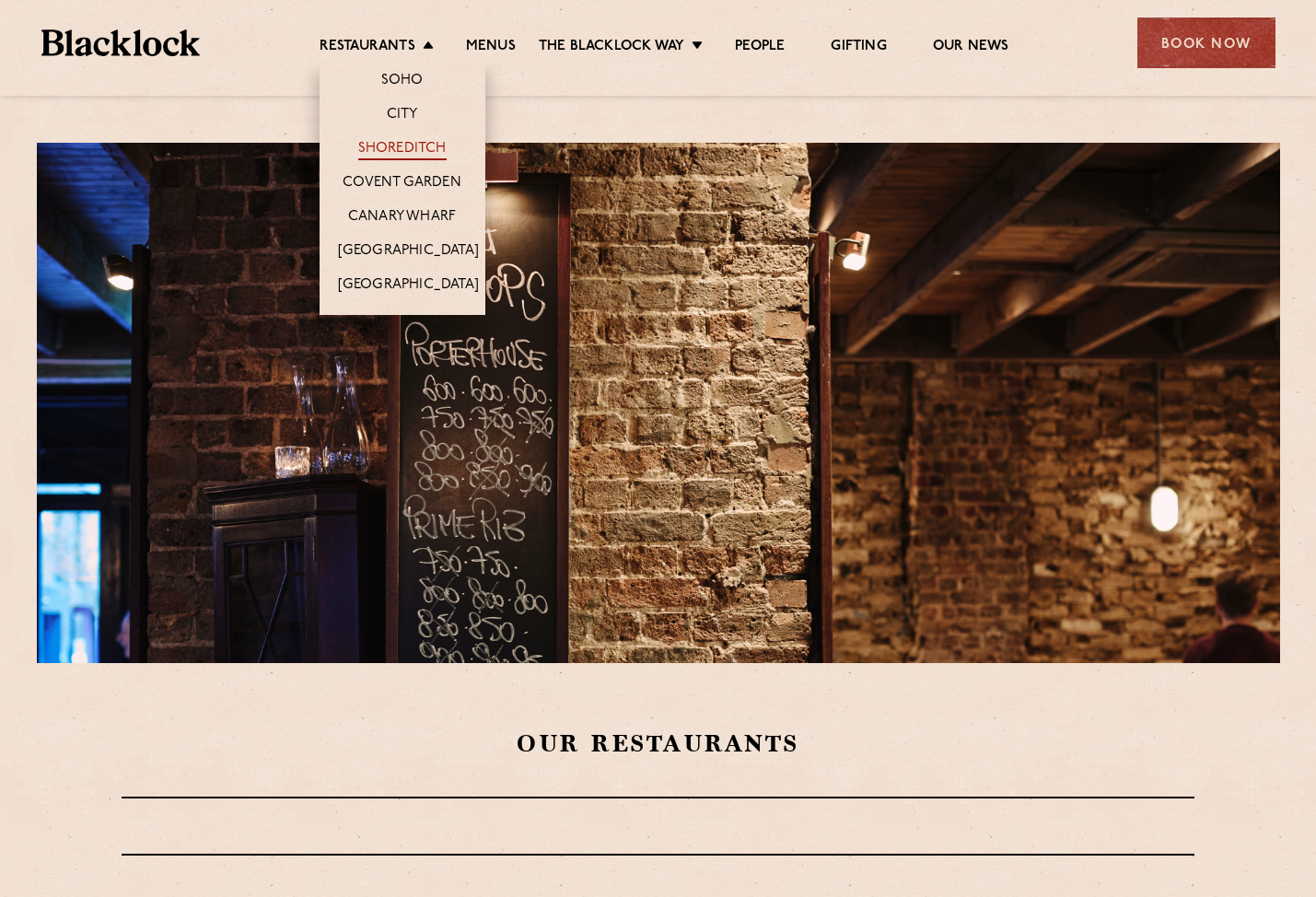
click at [390, 152] on link "Shoreditch" at bounding box center [402, 150] width 89 height 20
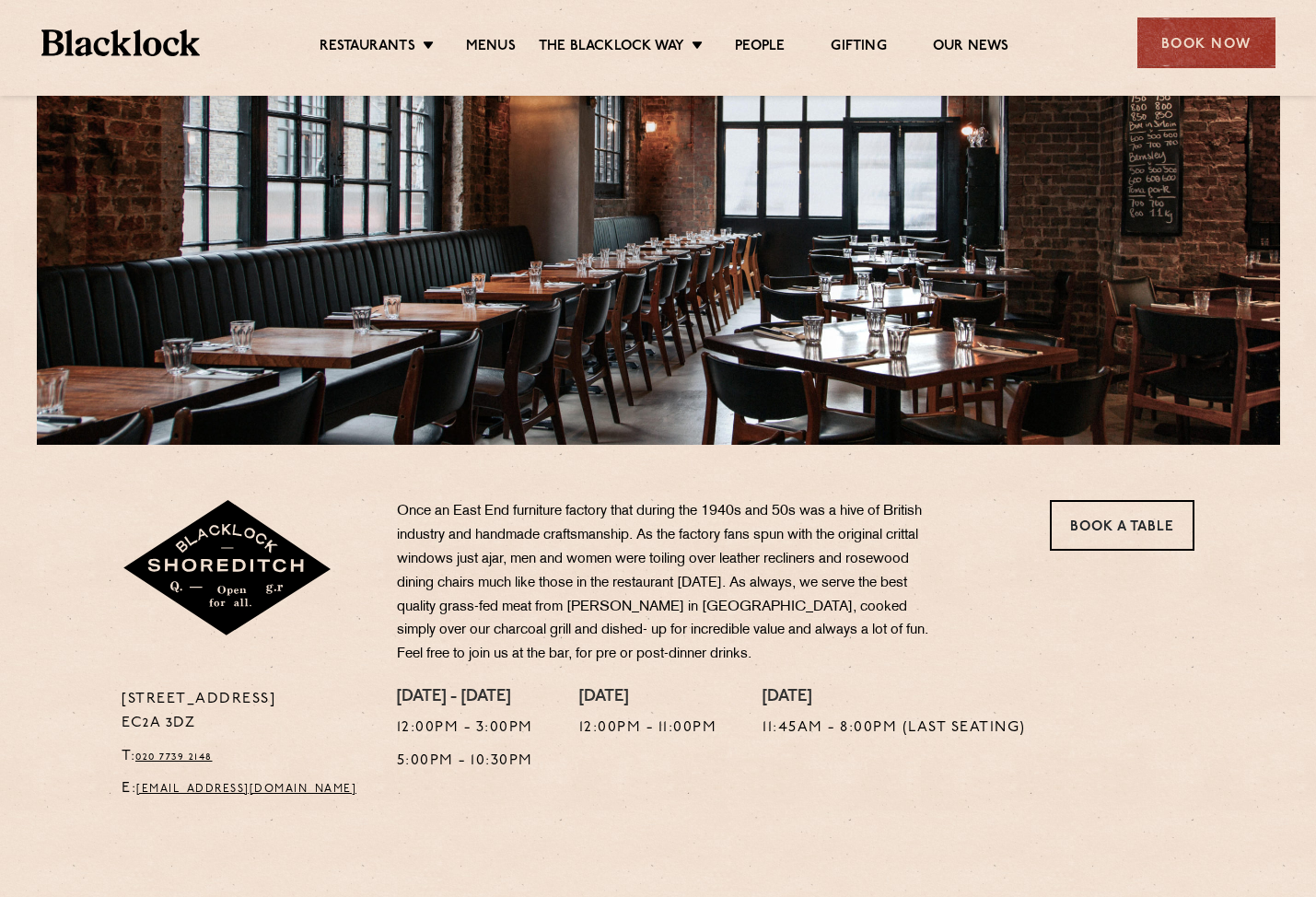
scroll to position [220, 0]
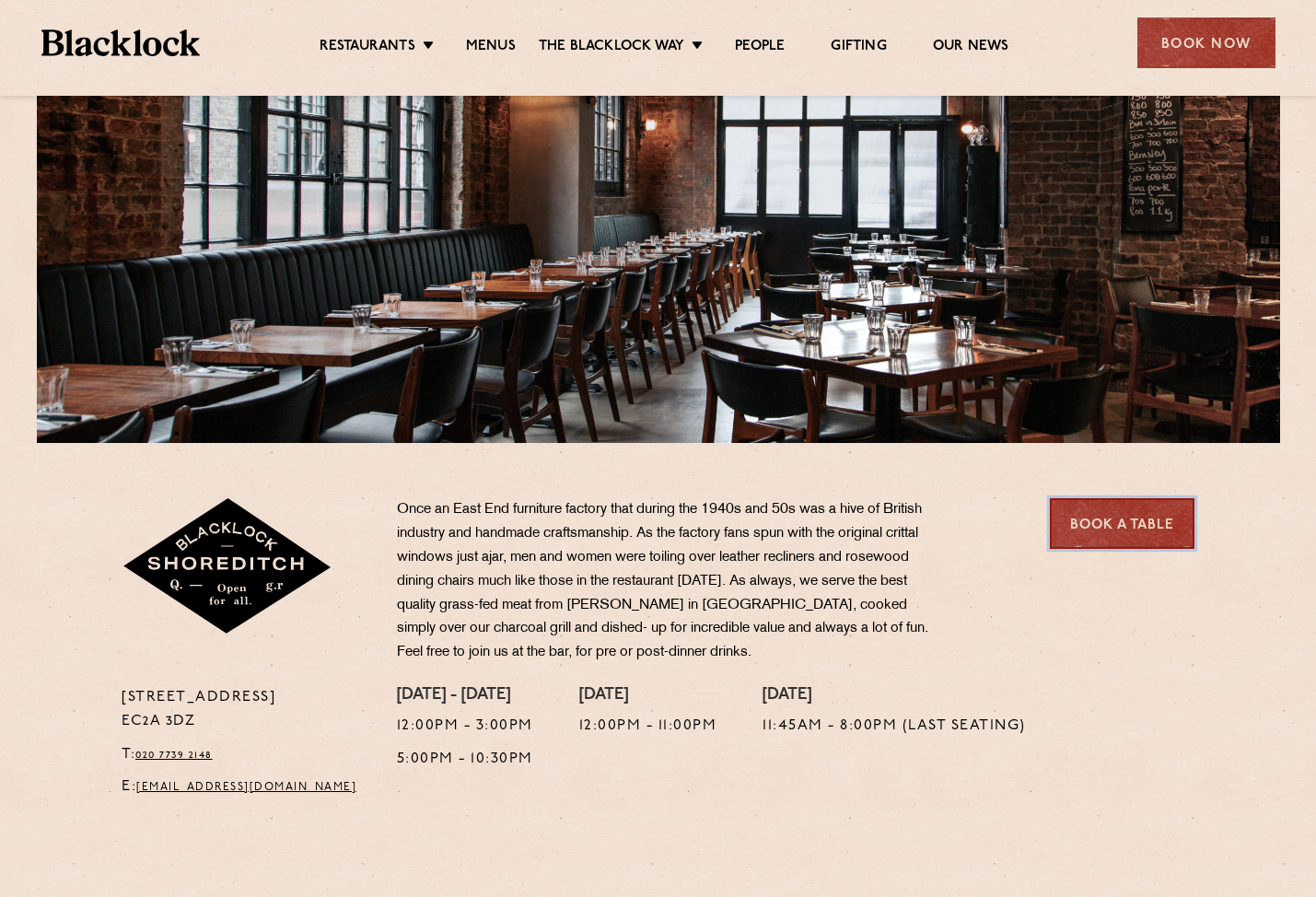
click at [1100, 523] on link "Book a Table" at bounding box center [1122, 524] width 144 height 51
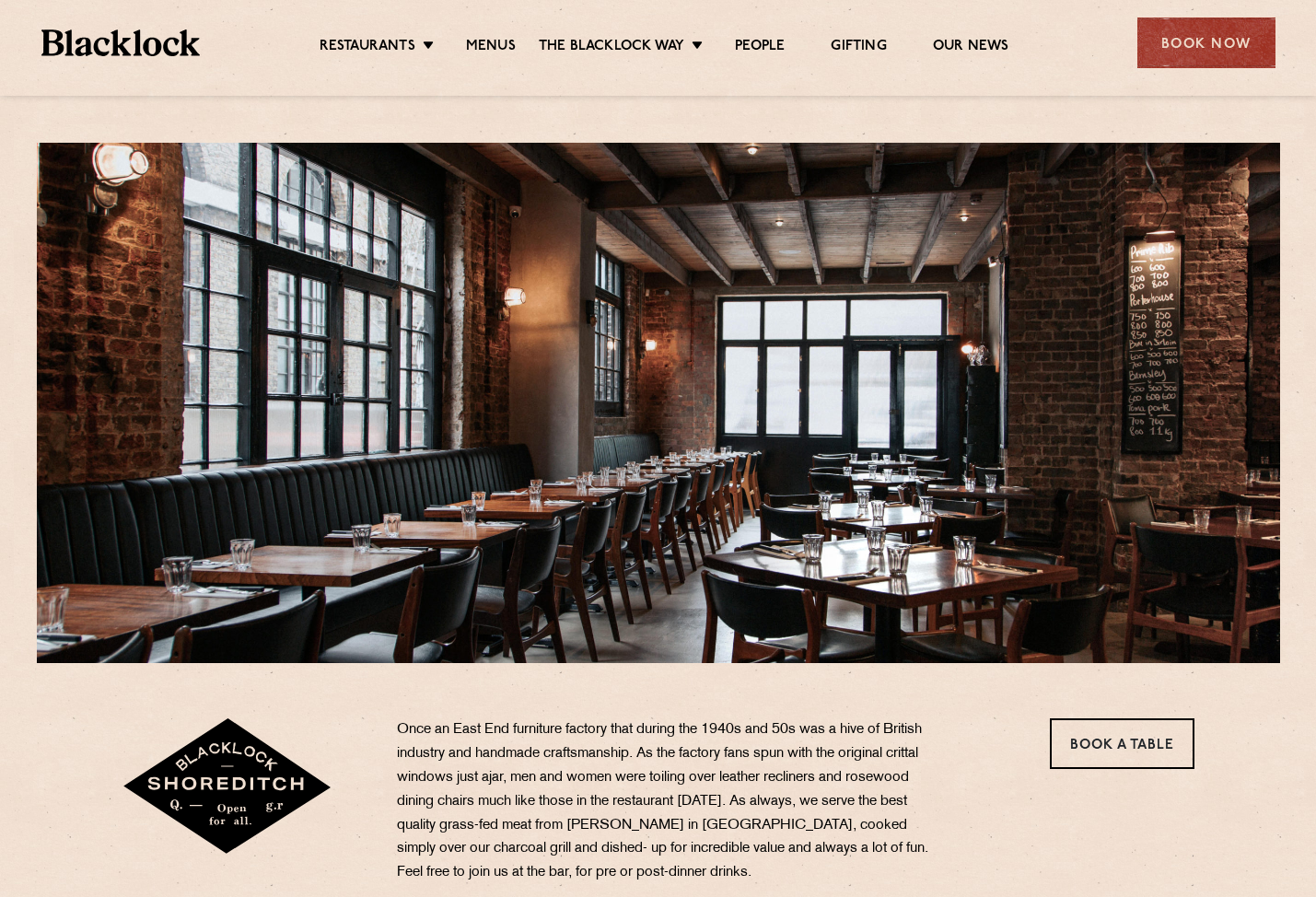
click at [1188, 69] on div "Restaurants [GEOGRAPHIC_DATA] [GEOGRAPHIC_DATA] [GEOGRAPHIC_DATA] [GEOGRAPHIC_D…" at bounding box center [658, 41] width 1289 height 82
click at [1188, 47] on div "Book Now" at bounding box center [1206, 43] width 138 height 51
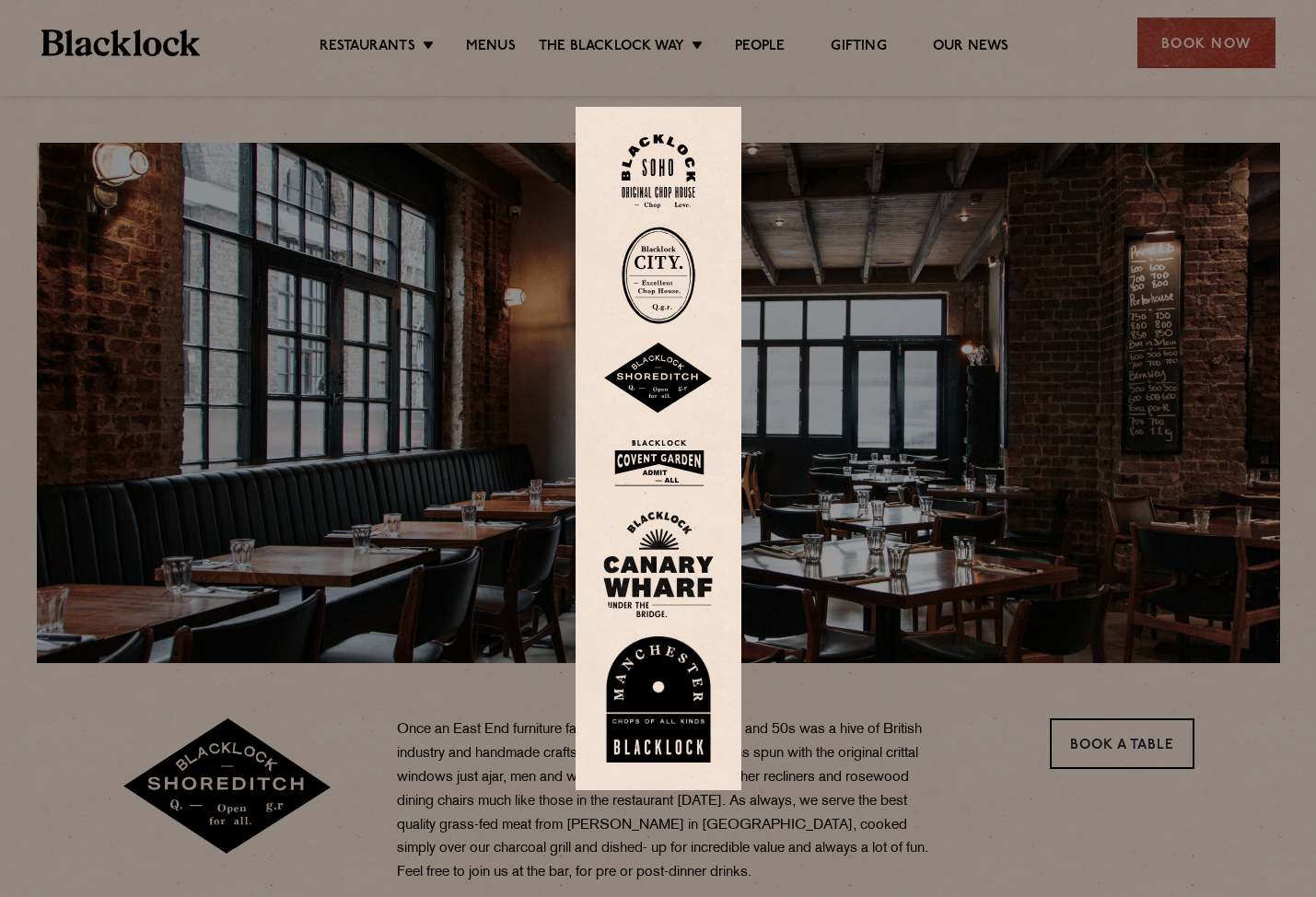
click at [683, 360] on img at bounding box center [658, 378] width 110 height 72
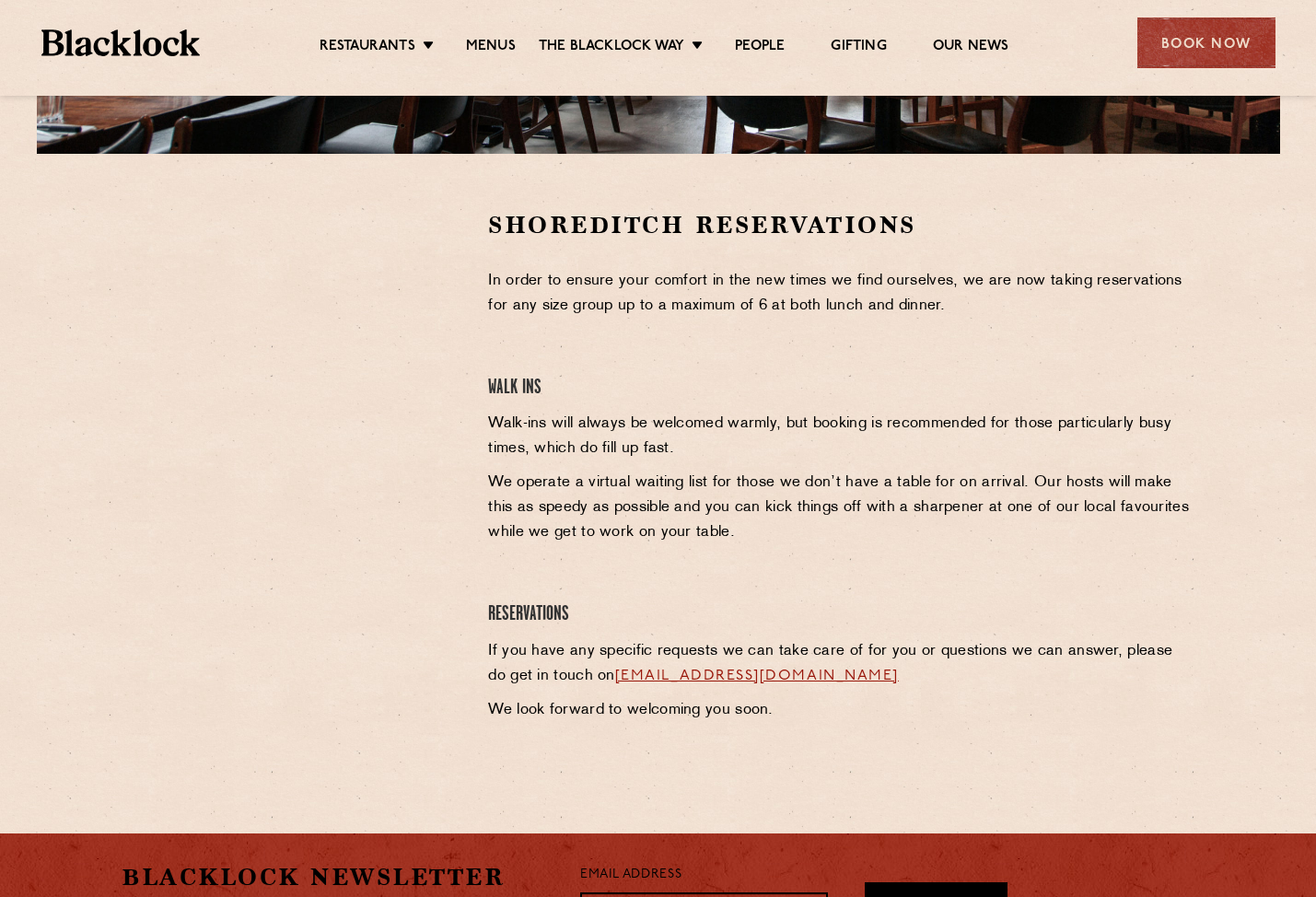
scroll to position [691, 0]
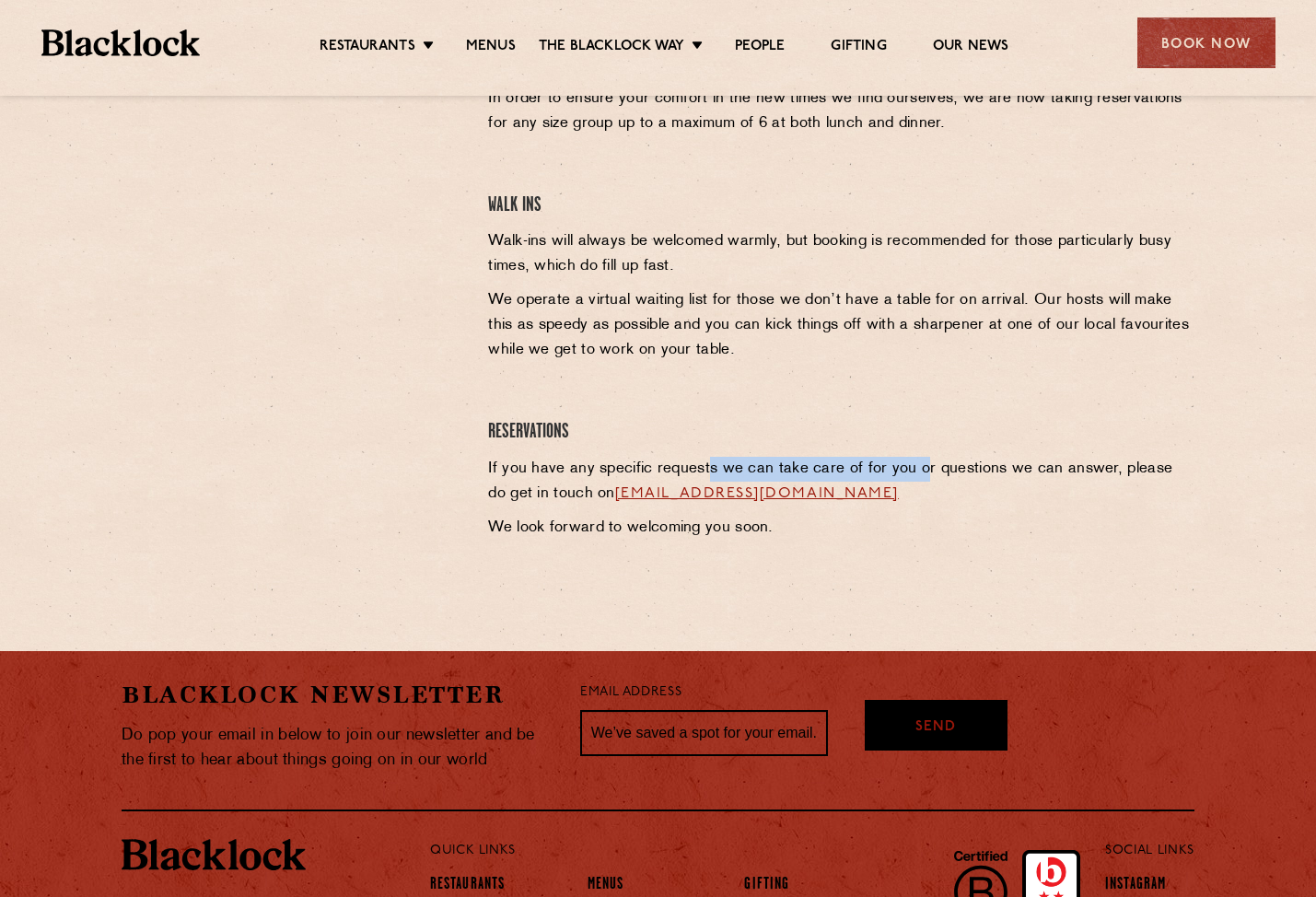
drag, startPoint x: 921, startPoint y: 478, endPoint x: 707, endPoint y: 479, distance: 214.0
click at [707, 479] on p "If you have any specific requests we can take care of for you or questions we c…" at bounding box center [841, 481] width 706 height 50
click at [953, 489] on p "If you have any specific requests we can take care of for you or questions we c…" at bounding box center [841, 481] width 706 height 50
drag, startPoint x: 920, startPoint y: 495, endPoint x: 592, endPoint y: 494, distance: 328.0
click at [592, 494] on p "If you have any specific requests we can take care of for you or questions we c…" at bounding box center [841, 481] width 706 height 50
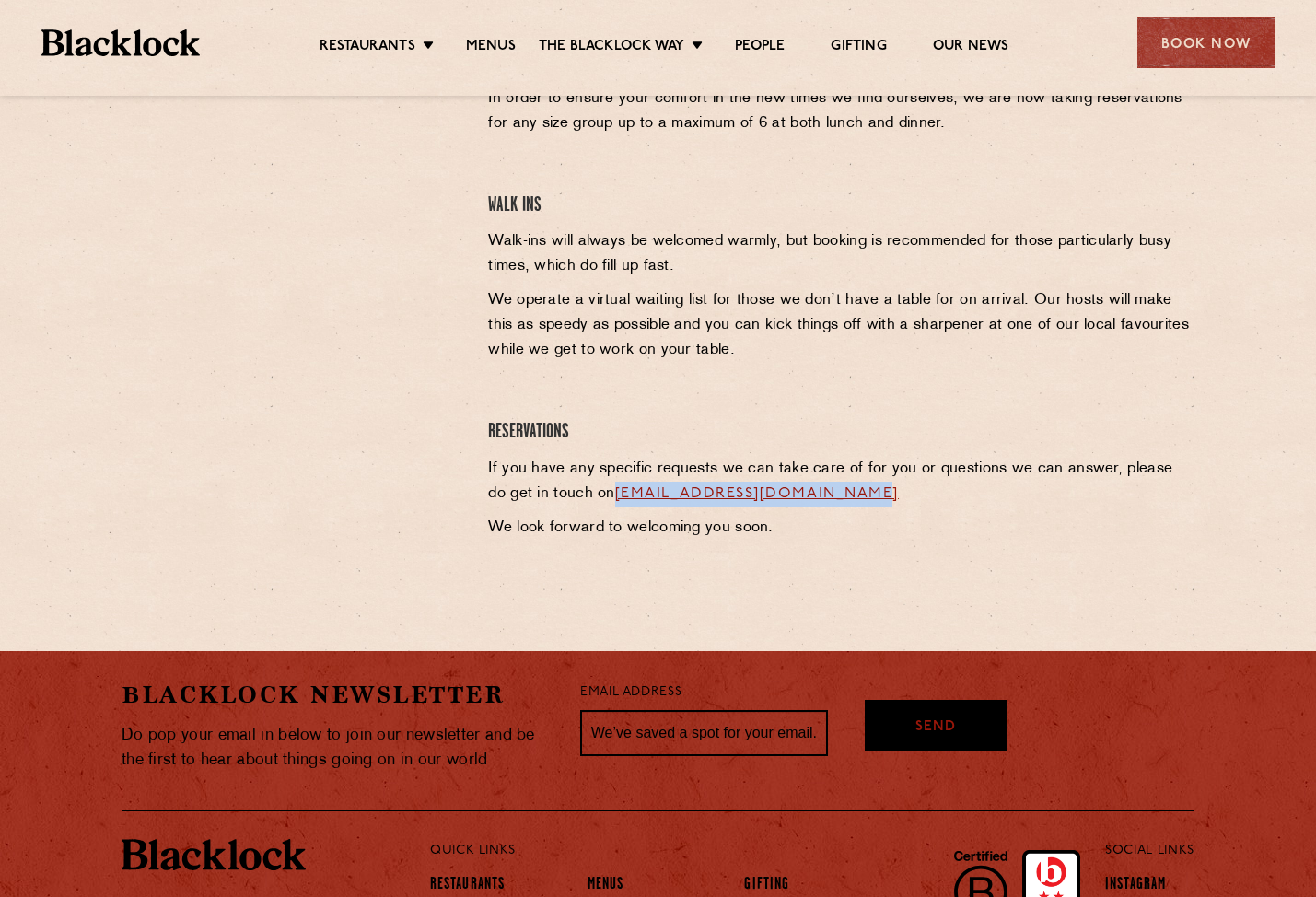
copy p "[EMAIL_ADDRESS][DOMAIN_NAME]"
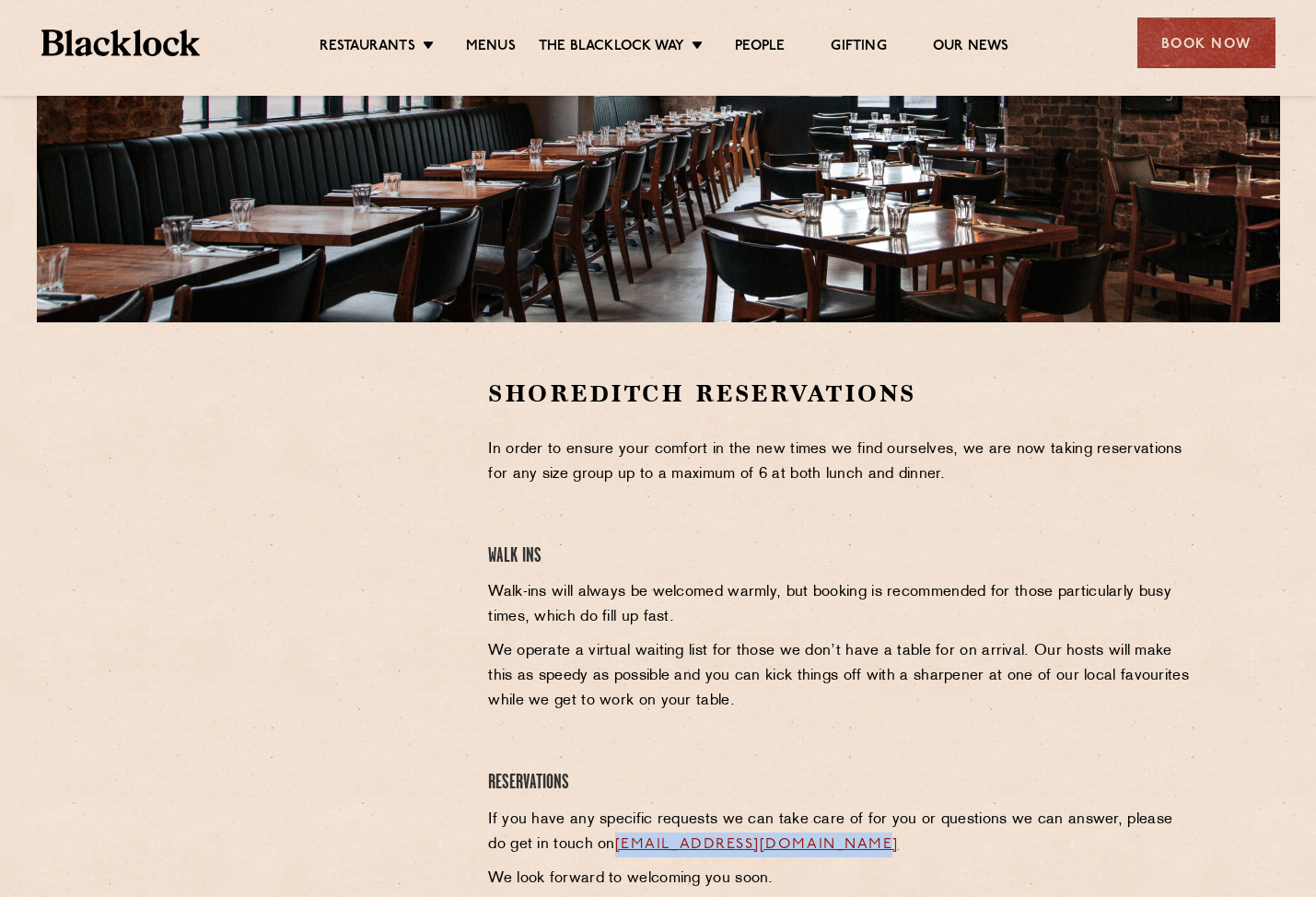
scroll to position [0, 0]
